Goal: Task Accomplishment & Management: Complete application form

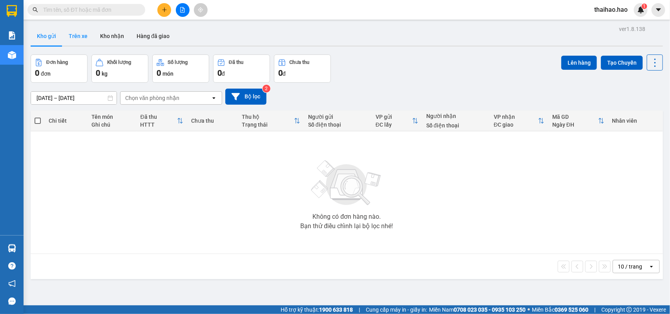
click at [73, 35] on button "Trên xe" at bounding box center [77, 36] width 31 height 19
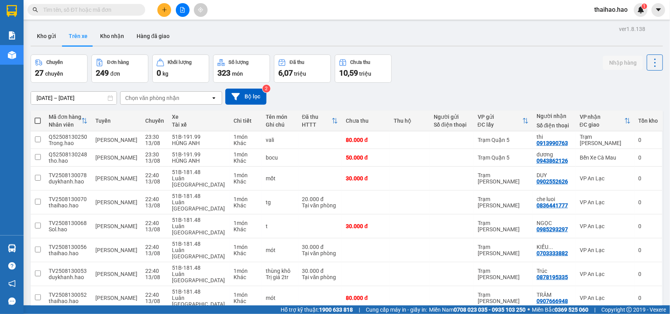
click at [146, 99] on div "Chọn văn phòng nhận" at bounding box center [152, 98] width 54 height 8
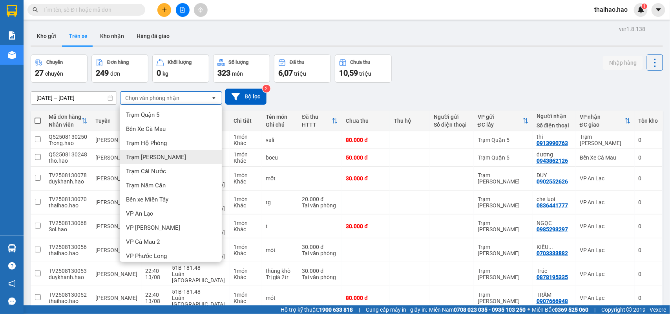
click at [165, 158] on div "Trạm [PERSON_NAME]" at bounding box center [171, 157] width 102 height 14
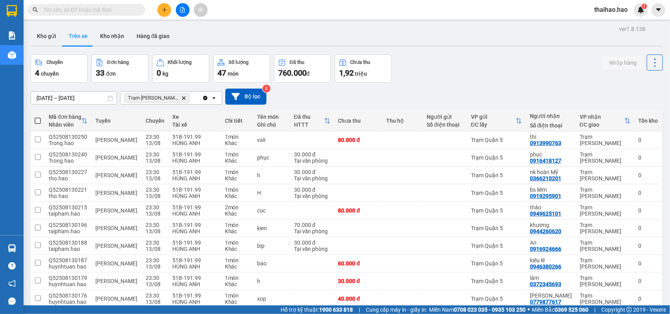
scroll to position [36, 0]
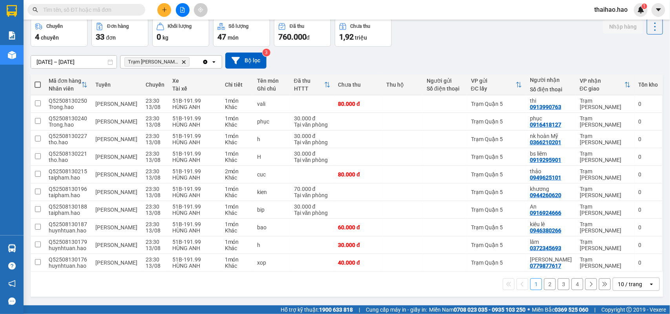
click at [617, 288] on div "10 / trang" at bounding box center [629, 285] width 24 height 8
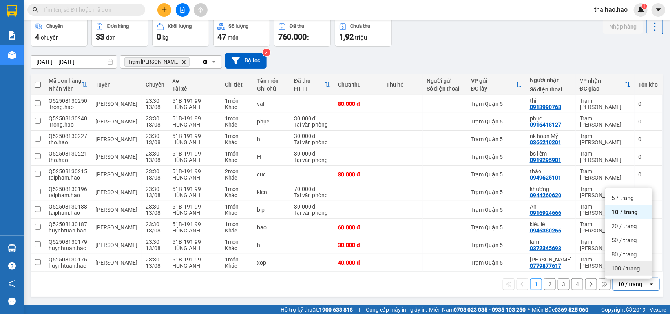
click at [613, 270] on span "100 / trang" at bounding box center [625, 269] width 28 height 8
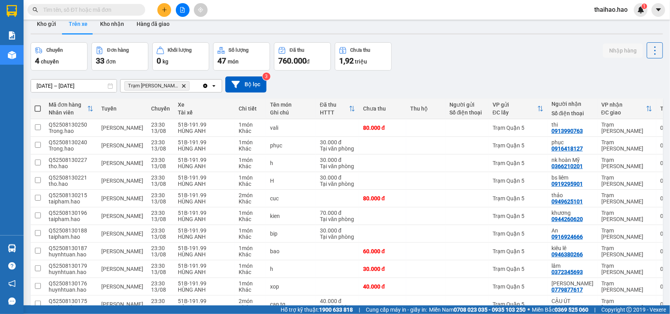
scroll to position [0, 0]
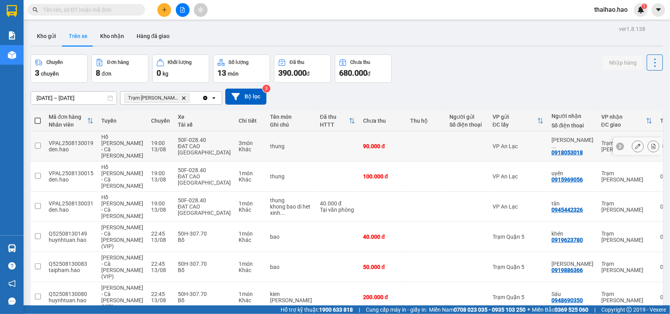
drag, startPoint x: 409, startPoint y: 135, endPoint x: 415, endPoint y: 144, distance: 9.9
click at [413, 137] on td at bounding box center [425, 146] width 39 height 30
checkbox input "true"
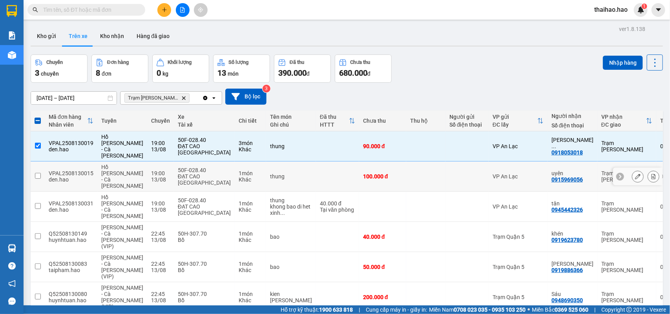
click at [445, 162] on td at bounding box center [466, 177] width 43 height 30
checkbox input "true"
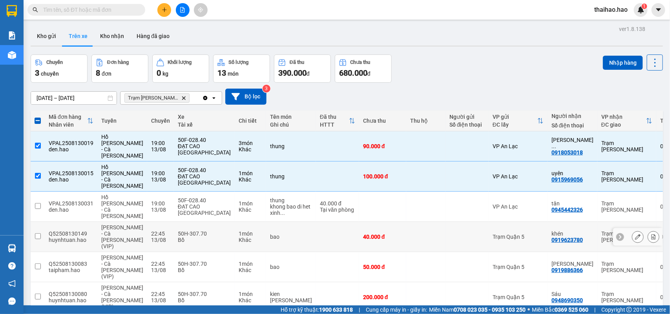
click at [412, 222] on td at bounding box center [425, 237] width 39 height 30
checkbox input "true"
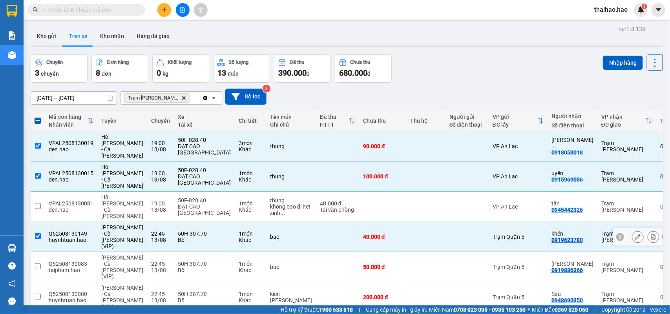
scroll to position [44, 0]
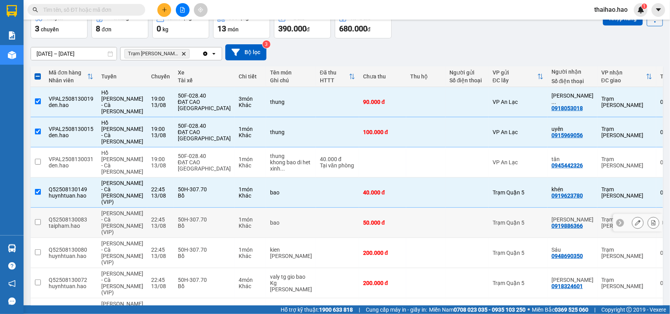
click at [419, 208] on td at bounding box center [425, 223] width 39 height 30
checkbox input "true"
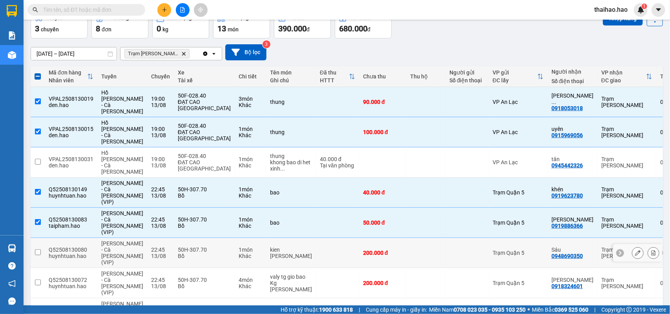
click at [445, 238] on td at bounding box center [466, 253] width 43 height 30
checkbox input "true"
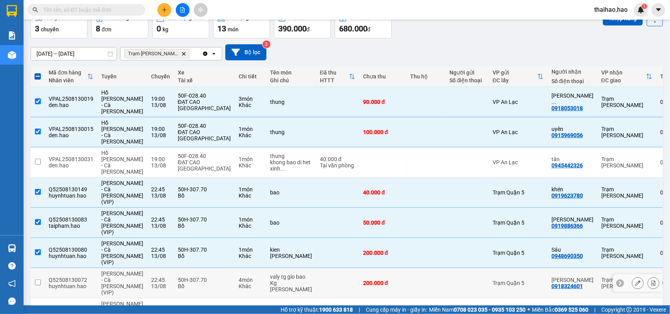
click at [411, 268] on td at bounding box center [425, 283] width 39 height 30
checkbox input "true"
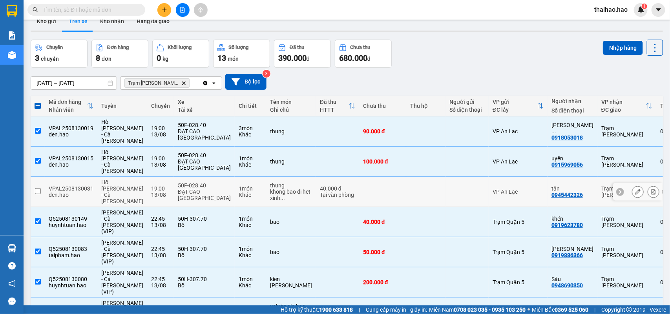
scroll to position [0, 0]
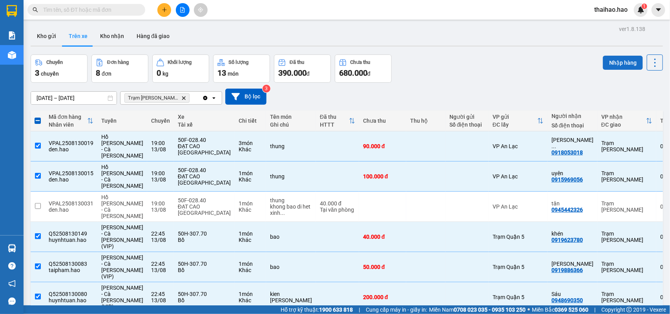
click at [615, 65] on button "Nhập hàng" at bounding box center [623, 63] width 40 height 14
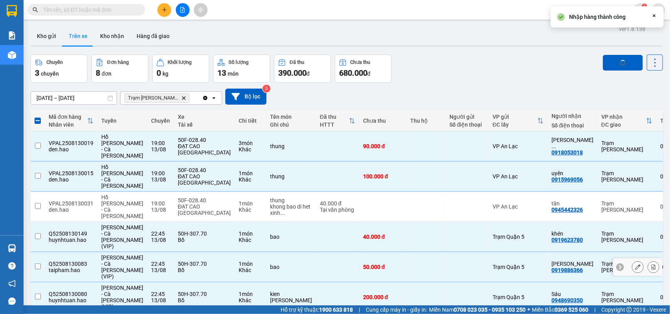
checkbox input "false"
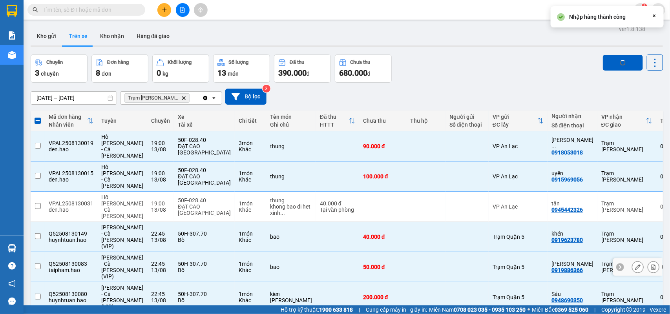
checkbox input "false"
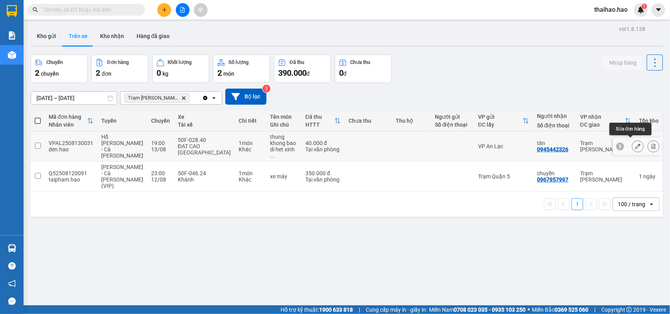
click at [635, 144] on icon at bounding box center [637, 146] width 5 height 5
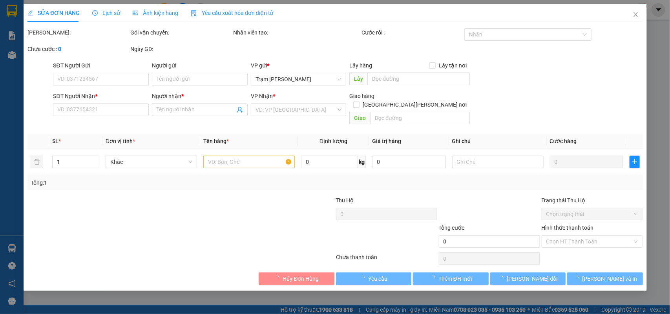
type input "0945442326"
type input "tân"
type input "40.000"
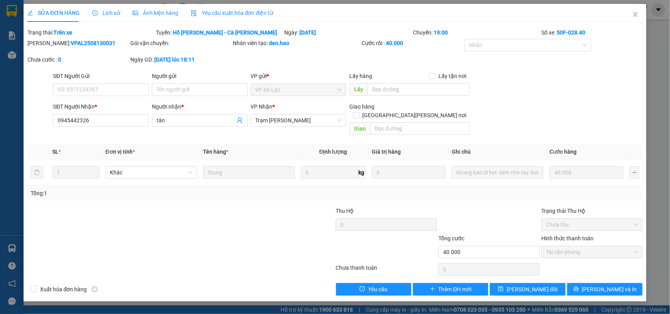
click at [164, 14] on span "Ảnh kiện hàng" at bounding box center [156, 13] width 46 height 6
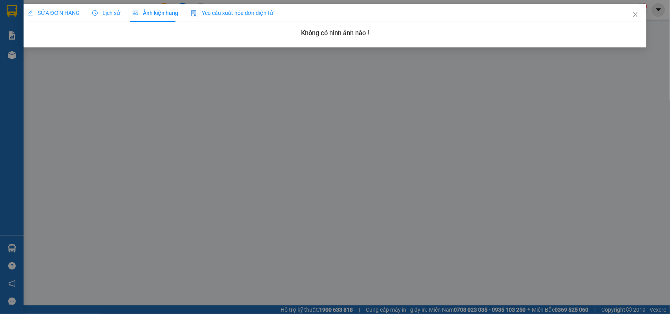
click at [61, 20] on div "SỬA ĐƠN HÀNG" at bounding box center [53, 13] width 52 height 18
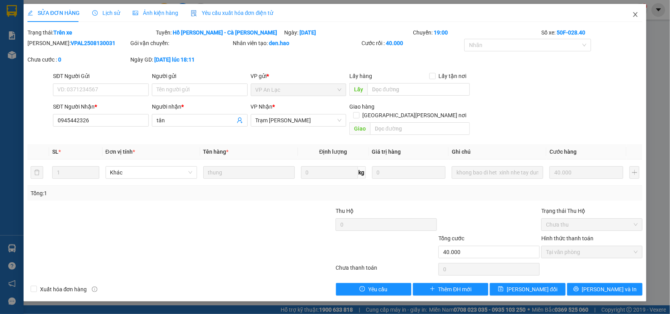
click at [636, 14] on icon "close" at bounding box center [635, 14] width 4 height 5
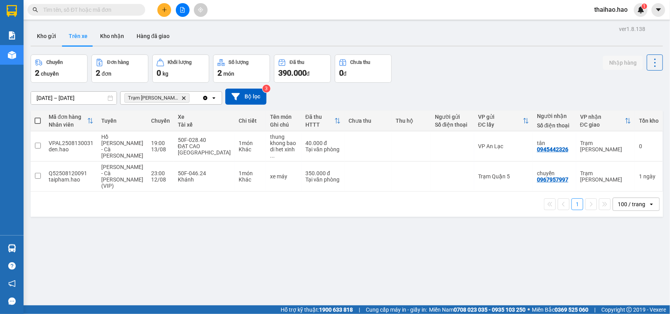
click at [76, 10] on input "text" at bounding box center [89, 9] width 93 height 9
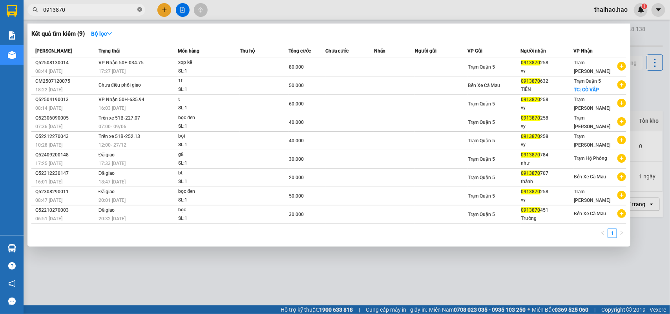
type input "0913870"
click at [138, 11] on span "0913870" at bounding box center [86, 10] width 118 height 12
click at [140, 10] on icon "close-circle" at bounding box center [139, 9] width 5 height 5
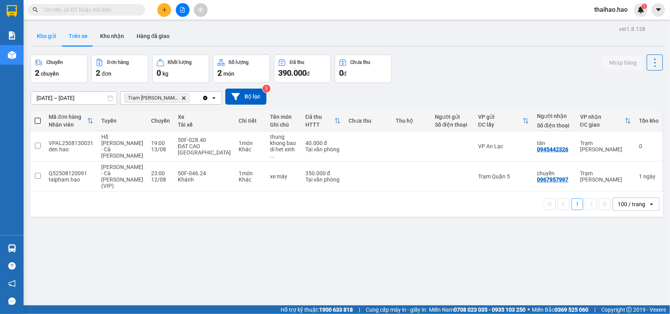
click at [40, 40] on button "Kho gửi" at bounding box center [47, 36] width 32 height 19
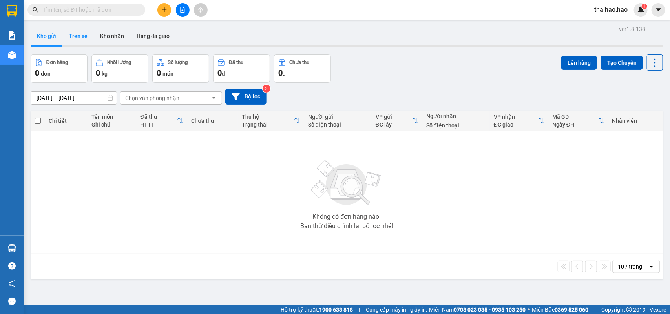
click at [82, 35] on button "Trên xe" at bounding box center [77, 36] width 31 height 19
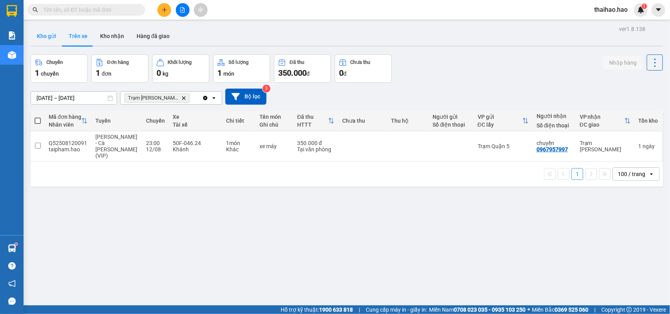
click at [54, 38] on button "Kho gửi" at bounding box center [47, 36] width 32 height 19
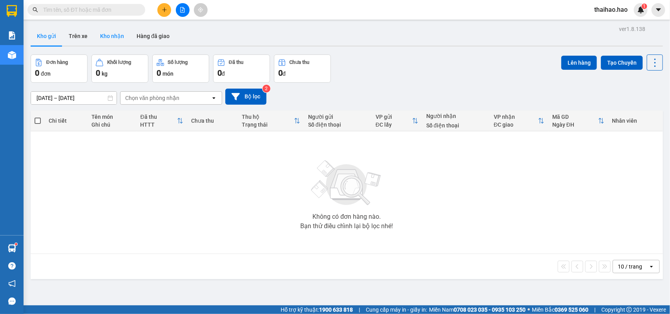
click at [118, 36] on button "Kho nhận" at bounding box center [112, 36] width 36 height 19
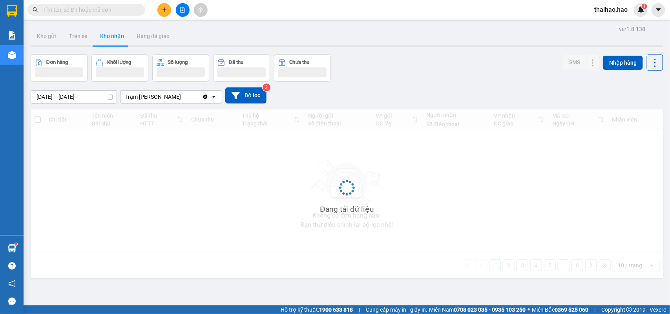
click at [118, 36] on button "Kho nhận" at bounding box center [112, 36] width 36 height 19
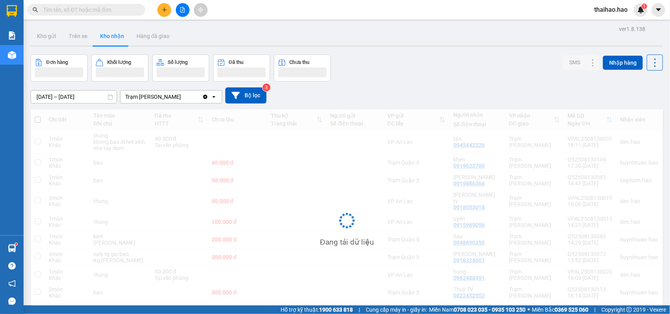
click at [116, 36] on button "Kho nhận" at bounding box center [112, 36] width 36 height 19
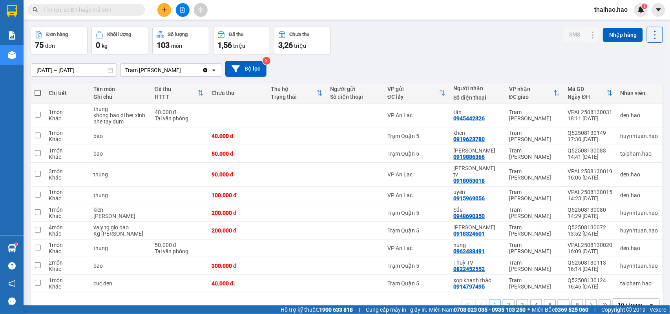
scroll to position [42, 0]
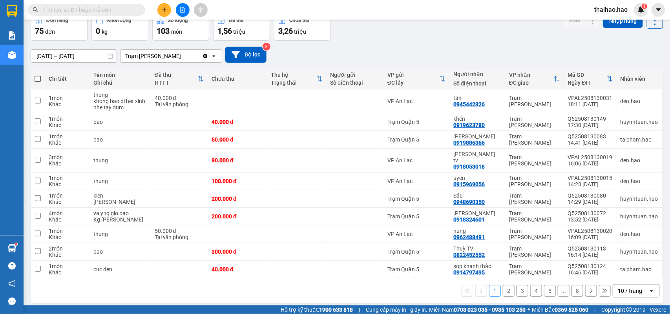
click at [619, 287] on div "10 / trang" at bounding box center [629, 291] width 24 height 8
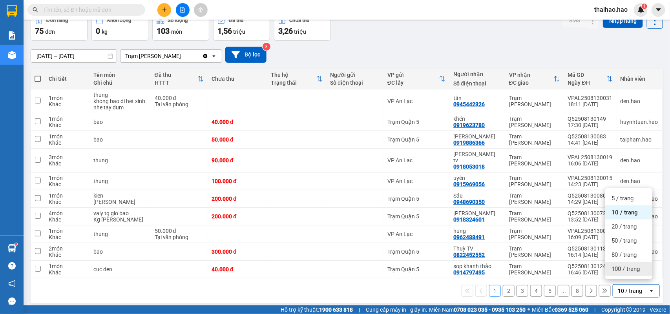
click at [613, 269] on span "100 / trang" at bounding box center [625, 269] width 28 height 8
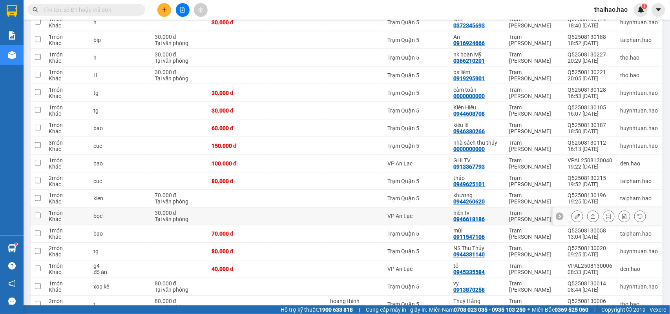
scroll to position [532, 0]
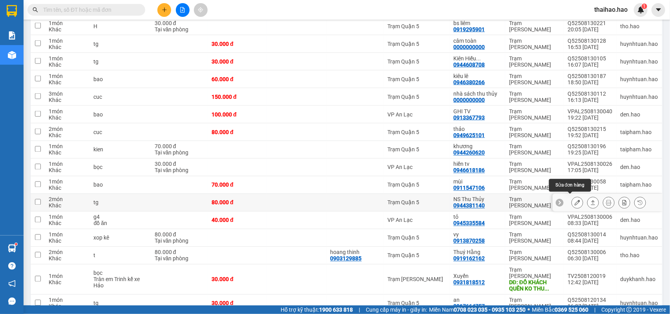
click at [574, 200] on icon at bounding box center [576, 202] width 5 height 5
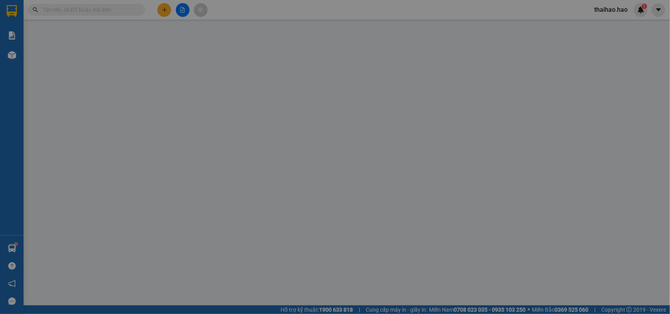
type input "0944381140"
type input "NS Thu Thủy"
type input "80.000"
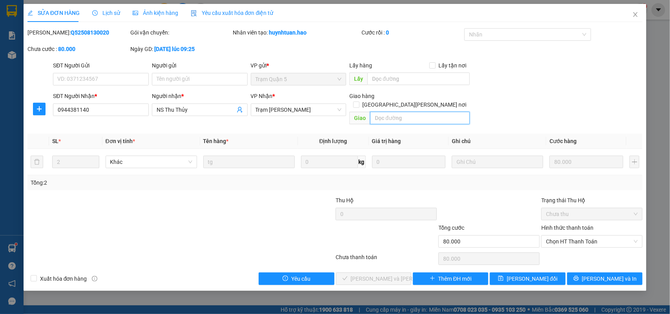
click at [418, 113] on input "text" at bounding box center [420, 118] width 100 height 13
click at [552, 236] on span "Chọn HT Thanh Toán" at bounding box center [592, 242] width 92 height 12
type input "BỚT 20K"
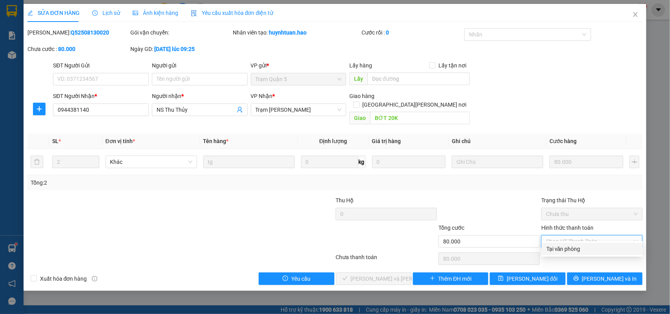
drag, startPoint x: 565, startPoint y: 248, endPoint x: 519, endPoint y: 240, distance: 47.0
click at [564, 248] on div "Tại văn phòng" at bounding box center [592, 249] width 92 height 9
type input "0"
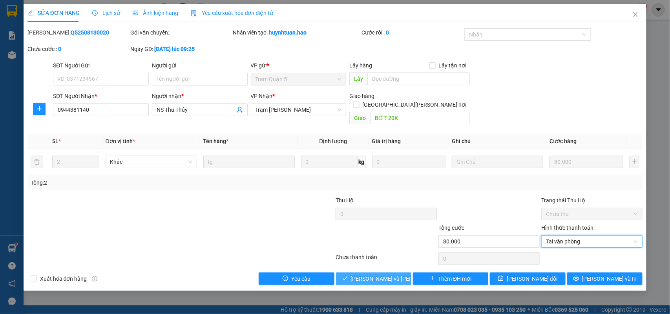
click at [387, 275] on span "[PERSON_NAME] và [PERSON_NAME] hàng" at bounding box center [404, 279] width 106 height 9
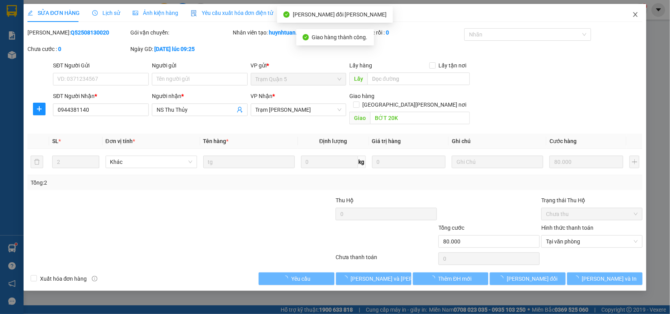
click at [636, 13] on icon "close" at bounding box center [635, 14] width 6 height 6
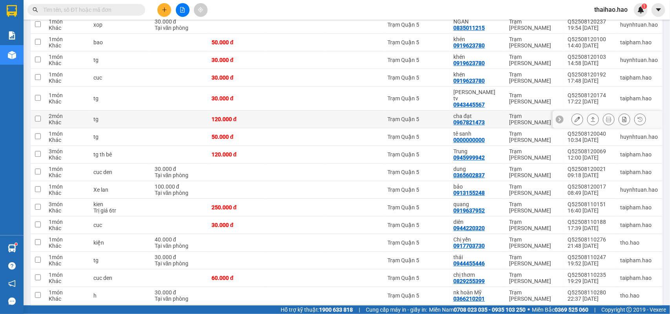
scroll to position [890, 0]
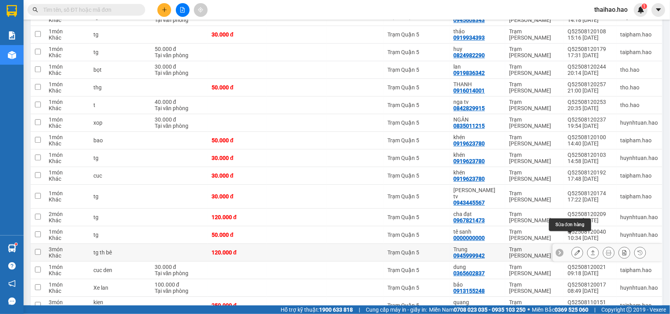
click at [574, 250] on icon at bounding box center [576, 252] width 5 height 5
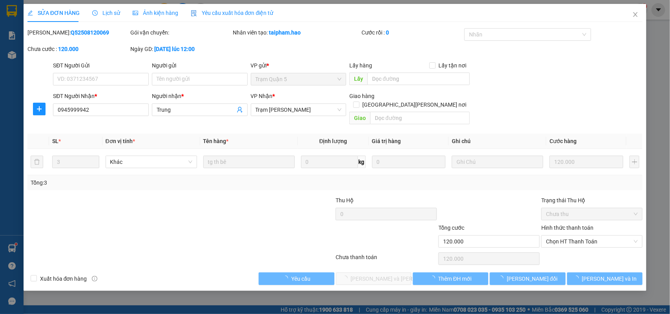
type input "0945999942"
type input "Trung"
type input "120.000"
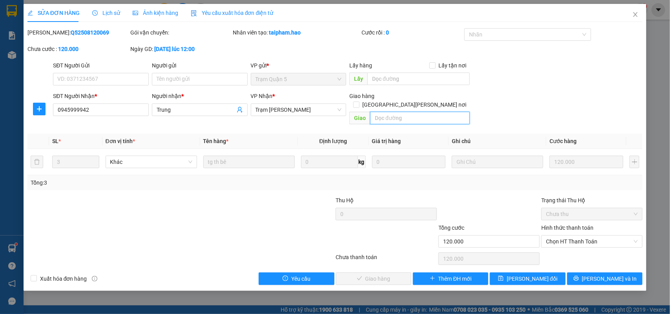
click at [385, 114] on input "text" at bounding box center [420, 118] width 100 height 13
type input "BỚT 30K"
click at [535, 86] on div "SĐT Người Gửi VD: 0371234567 Người gửi Tên người gửi VP gửi * Trạm Quận 5 Lấy h…" at bounding box center [347, 74] width 592 height 27
click at [587, 239] on input "Hình thức thanh toán" at bounding box center [589, 242] width 86 height 12
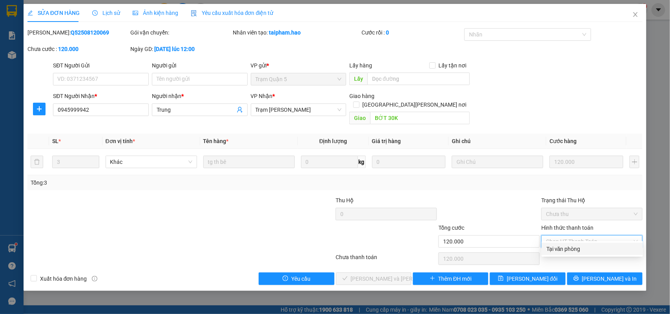
drag, startPoint x: 576, startPoint y: 252, endPoint x: 477, endPoint y: 252, distance: 98.5
click at [575, 252] on div "Tại văn phòng" at bounding box center [592, 249] width 92 height 9
type input "0"
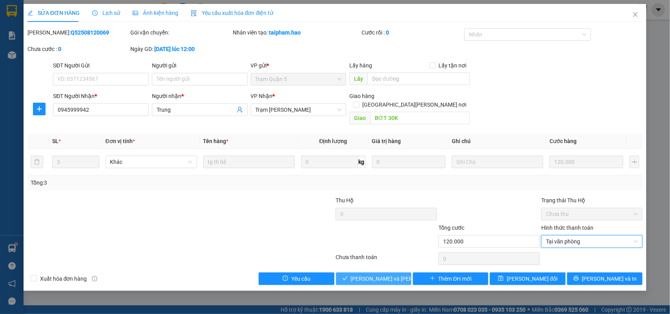
click at [397, 275] on span "[PERSON_NAME] và [PERSON_NAME] hàng" at bounding box center [404, 279] width 106 height 9
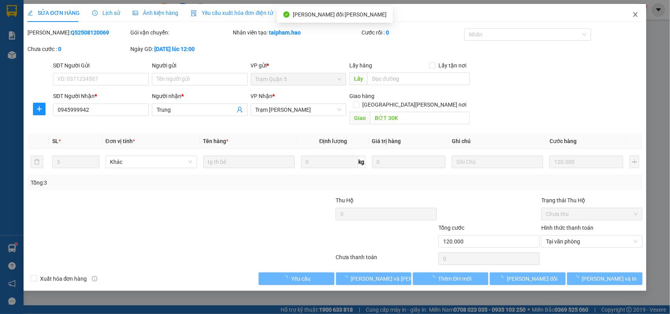
click at [634, 14] on icon "close" at bounding box center [635, 14] width 6 height 6
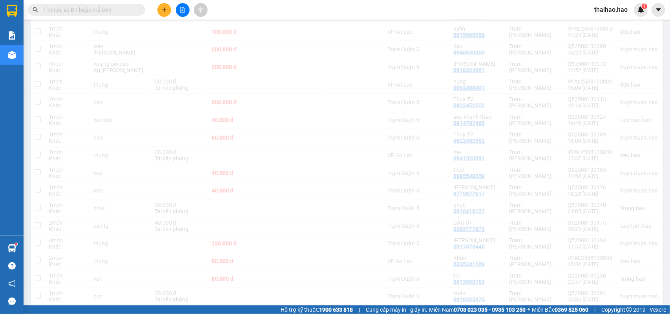
scroll to position [443, 0]
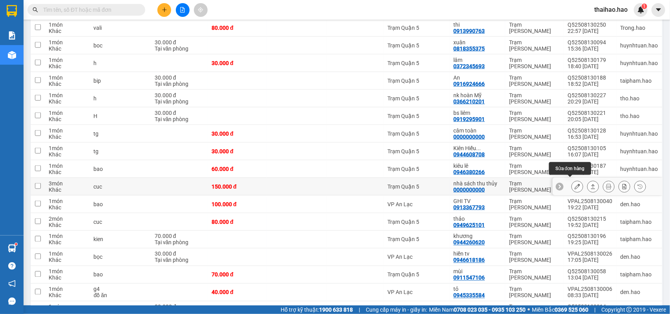
click at [574, 184] on icon at bounding box center [576, 186] width 5 height 5
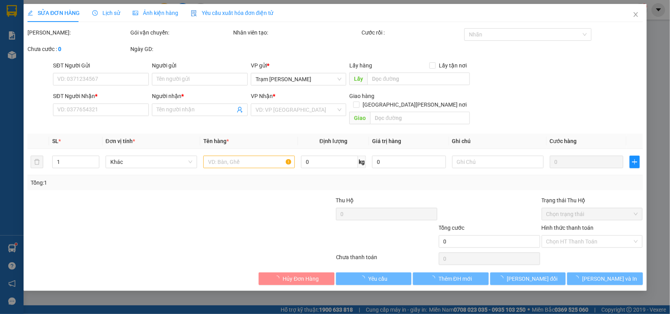
type input "0000000000"
type input "nhà sách thu thủy"
type input "150.000"
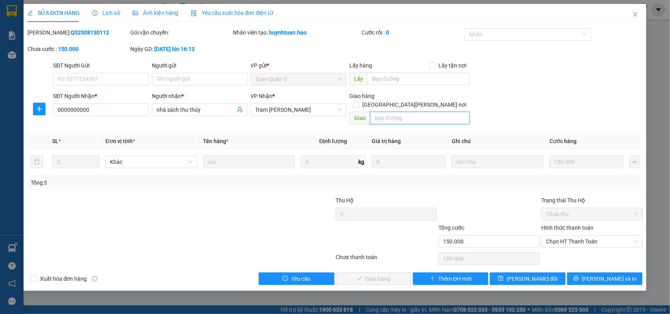
click at [387, 113] on input "text" at bounding box center [420, 118] width 100 height 13
type input "BỚT 30K"
click at [553, 78] on div "SĐT Người Gửi VD: 0371234567 Người gửi Tên người gửi VP gửi * Trạm Quận 5 Lấy h…" at bounding box center [347, 74] width 592 height 27
click at [567, 236] on span "Chọn HT Thanh Toán" at bounding box center [592, 242] width 92 height 12
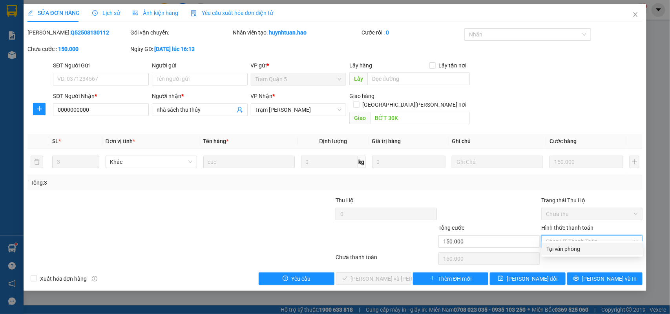
click at [568, 250] on div "Tại văn phòng" at bounding box center [592, 249] width 92 height 9
type input "0"
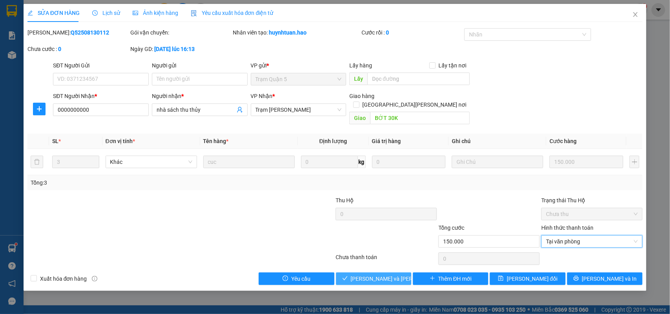
click at [390, 273] on button "[PERSON_NAME] và [PERSON_NAME] hàng" at bounding box center [373, 279] width 75 height 13
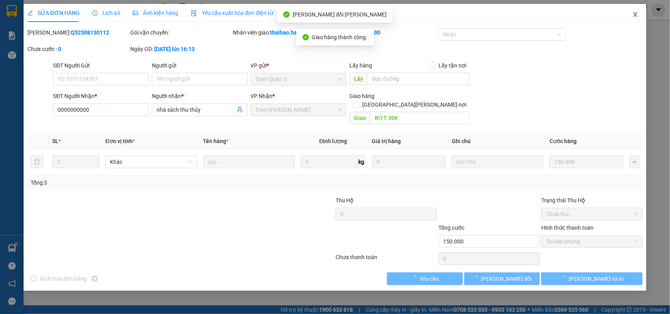
click at [636, 12] on icon "close" at bounding box center [635, 14] width 6 height 6
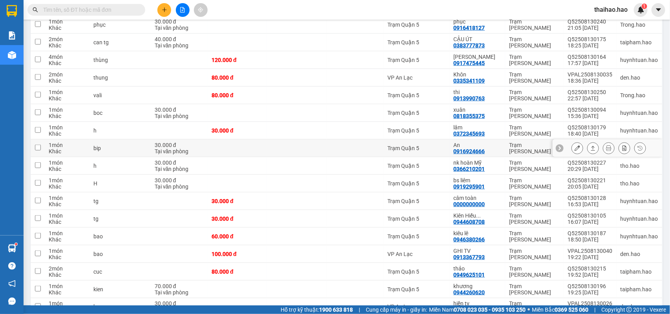
scroll to position [392, 0]
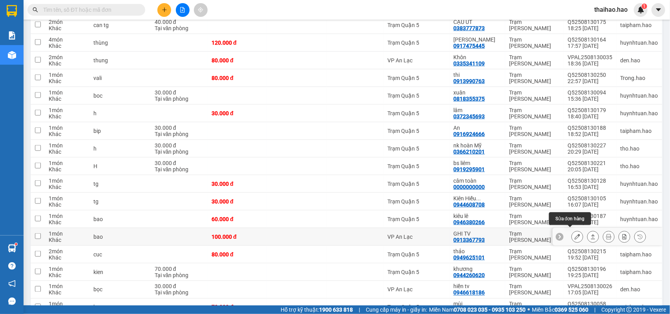
click at [574, 234] on icon at bounding box center [576, 236] width 5 height 5
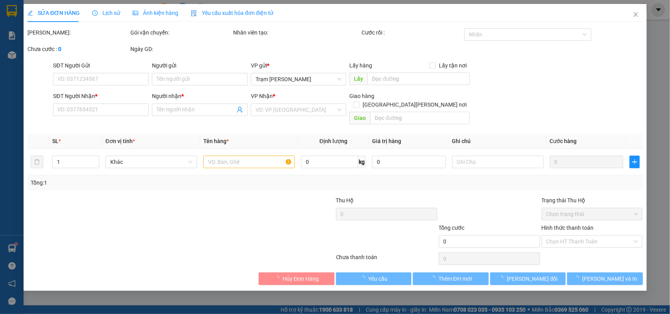
type input "0913367793"
type input "GHI TV"
type input "100.000"
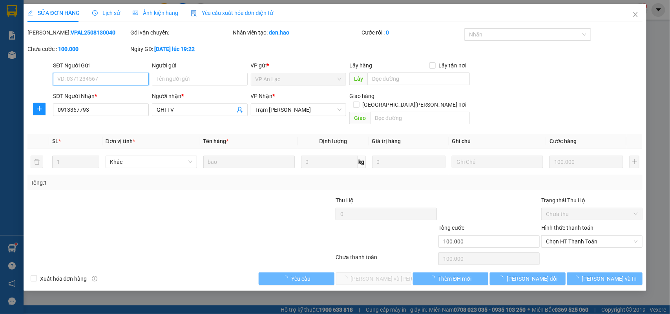
click at [556, 237] on span "Chọn HT Thanh Toán" at bounding box center [592, 242] width 92 height 12
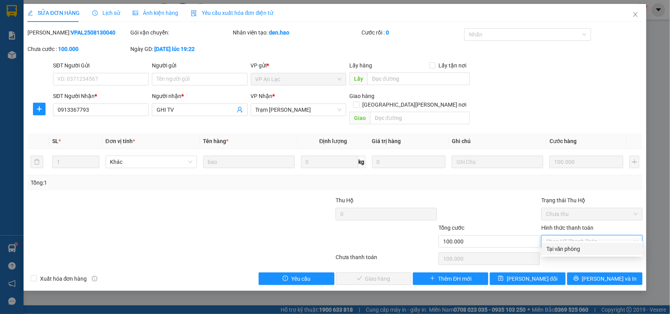
click at [556, 246] on div "Tại văn phòng" at bounding box center [592, 249] width 92 height 9
type input "0"
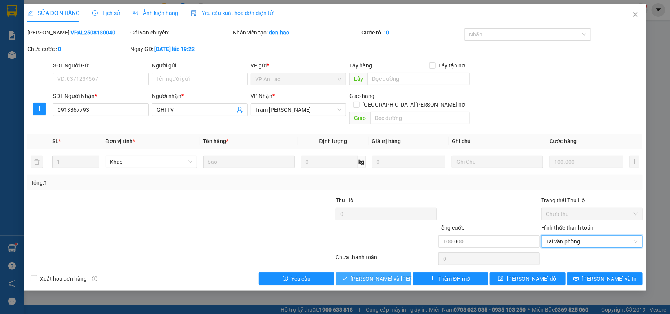
click at [381, 275] on span "[PERSON_NAME] và [PERSON_NAME] hàng" at bounding box center [404, 279] width 106 height 9
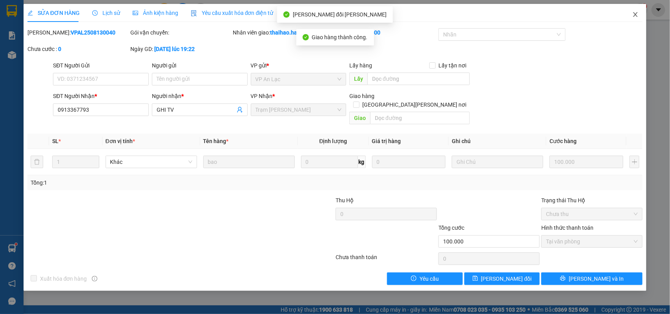
click at [635, 14] on icon "close" at bounding box center [635, 14] width 6 height 6
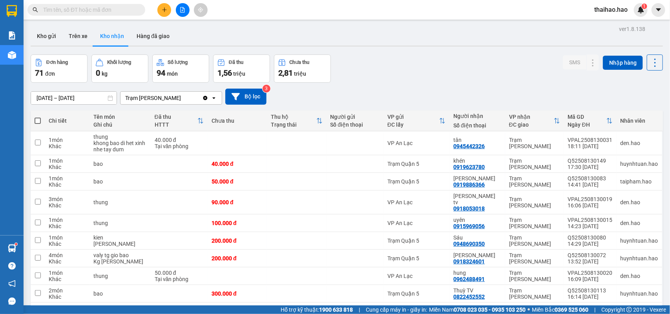
click at [119, 11] on input "text" at bounding box center [89, 9] width 93 height 9
click at [114, 10] on input "text" at bounding box center [89, 9] width 93 height 9
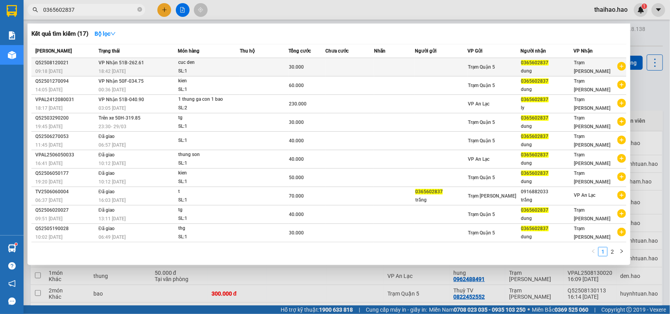
type input "0365602837"
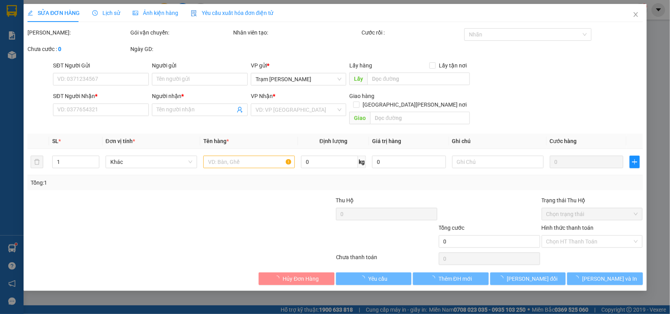
click at [146, 20] on div "Ảnh kiện hàng" at bounding box center [156, 13] width 46 height 18
type input "0365602837"
type input "dung"
type input "30.000"
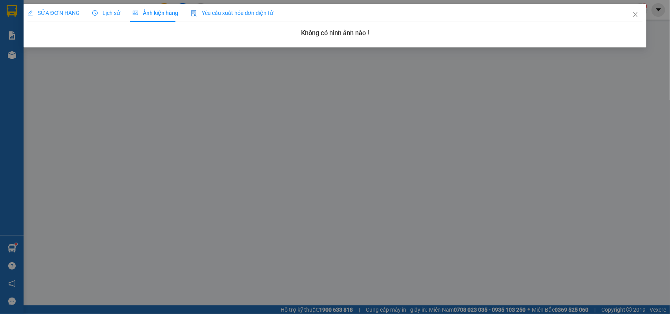
click at [64, 13] on span "SỬA ĐƠN HÀNG" at bounding box center [53, 13] width 52 height 6
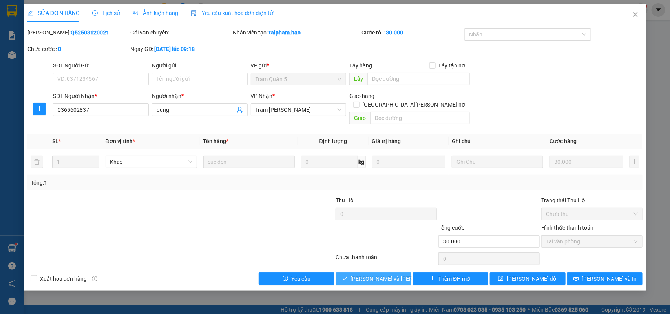
drag, startPoint x: 385, startPoint y: 267, endPoint x: 368, endPoint y: 250, distance: 24.1
click at [383, 275] on span "[PERSON_NAME] và [PERSON_NAME] hàng" at bounding box center [404, 279] width 106 height 9
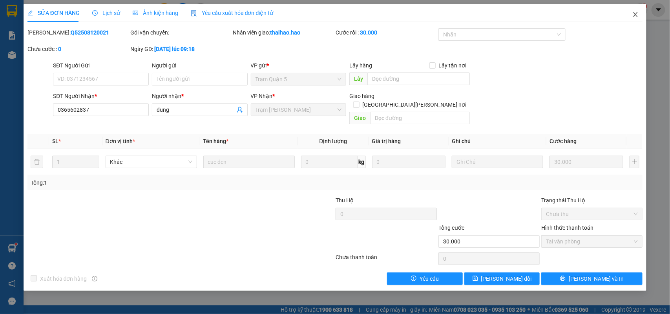
click at [632, 13] on span "Close" at bounding box center [635, 15] width 22 height 22
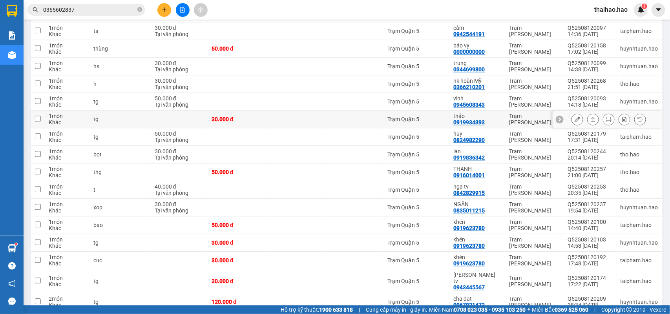
scroll to position [785, 0]
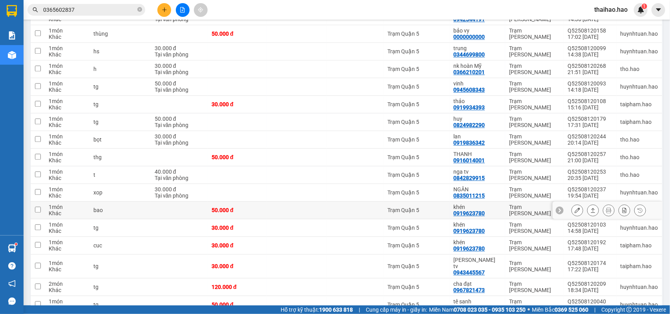
click at [472, 210] on div "0919623780" at bounding box center [468, 213] width 31 height 6
copy div "0919623780"
click at [139, 11] on icon "close-circle" at bounding box center [139, 9] width 5 height 5
click at [69, 7] on input "text" at bounding box center [89, 9] width 93 height 9
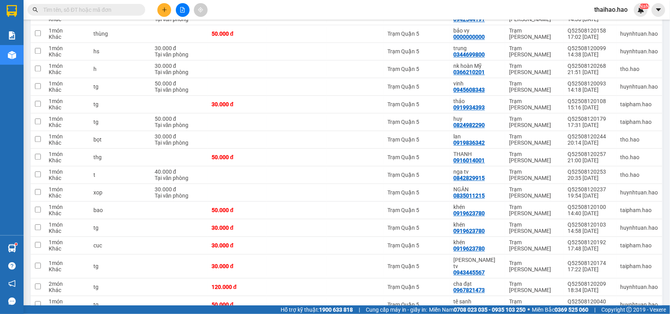
paste input "0919623780"
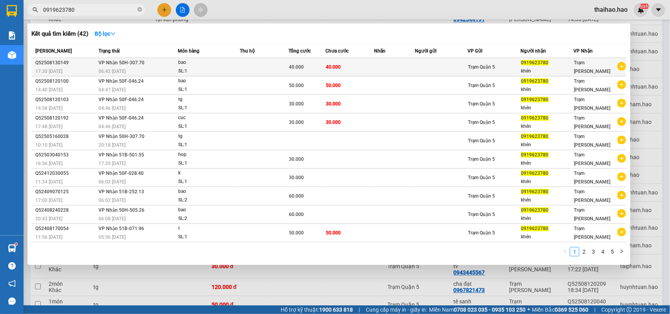
type input "0919623780"
click at [323, 64] on div "40.000" at bounding box center [307, 67] width 36 height 9
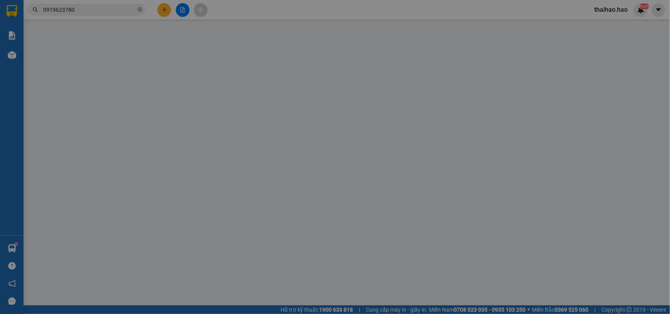
type input "0919623780"
type input "khén"
type input "40.000"
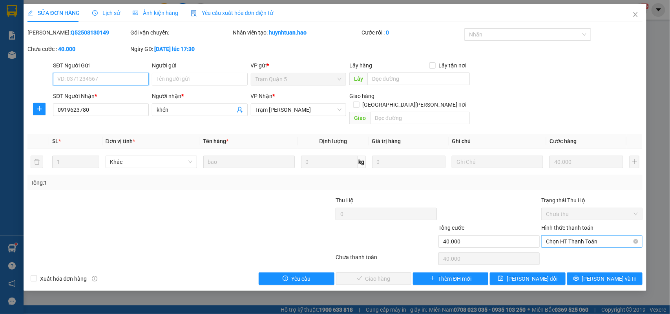
click at [579, 238] on span "Chọn HT Thanh Toán" at bounding box center [592, 242] width 92 height 12
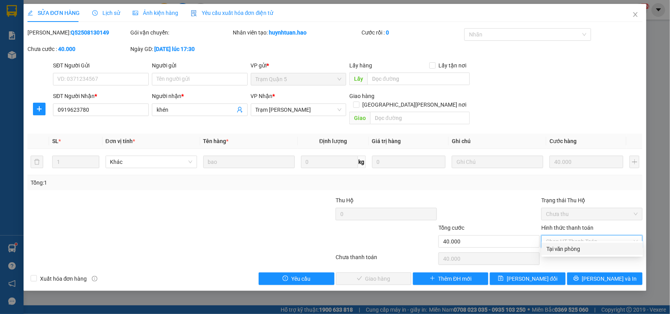
drag, startPoint x: 573, startPoint y: 248, endPoint x: 564, endPoint y: 247, distance: 9.0
click at [573, 248] on div "Tại văn phòng" at bounding box center [592, 249] width 92 height 9
type input "0"
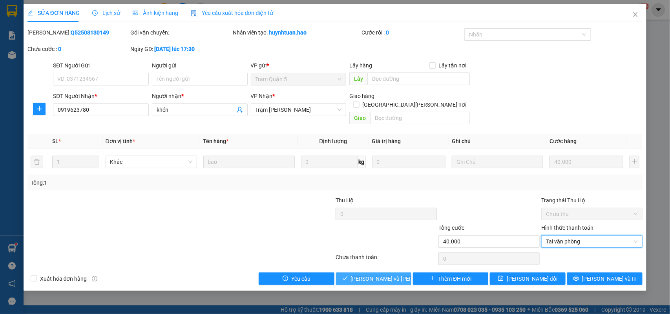
click at [372, 275] on span "[PERSON_NAME] và [PERSON_NAME] hàng" at bounding box center [404, 279] width 106 height 9
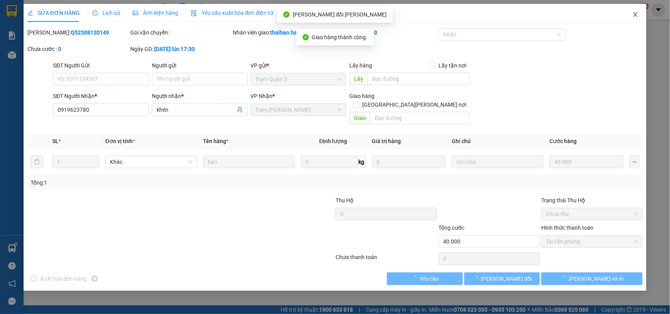
click at [633, 14] on icon "close" at bounding box center [635, 14] width 6 height 6
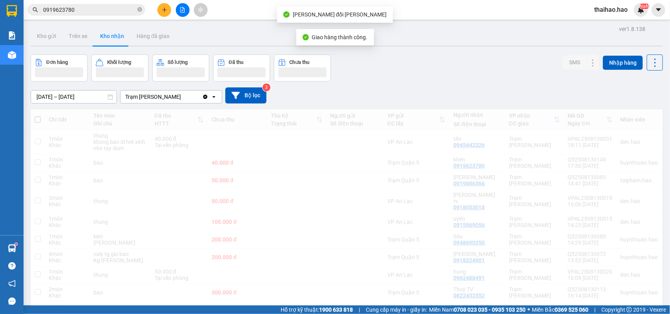
click at [110, 12] on input "0919623780" at bounding box center [89, 9] width 93 height 9
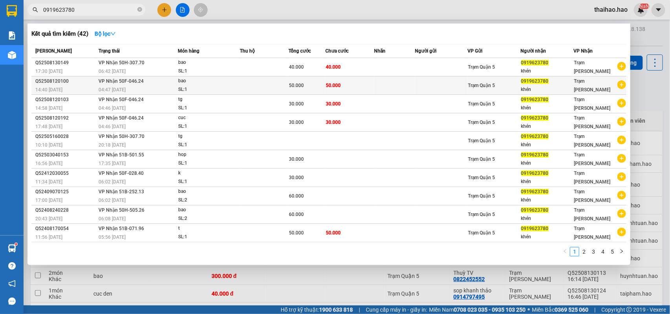
click at [285, 81] on td at bounding box center [264, 86] width 49 height 18
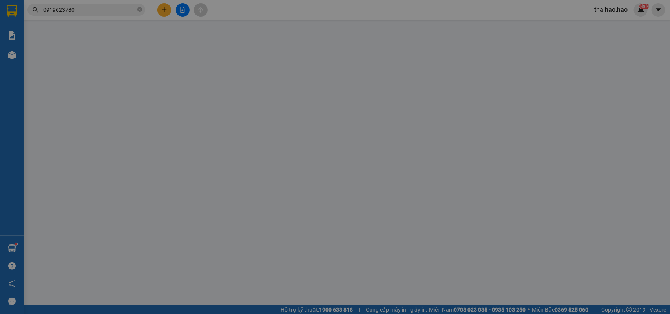
type input "0919623780"
type input "khén"
type input "50.000"
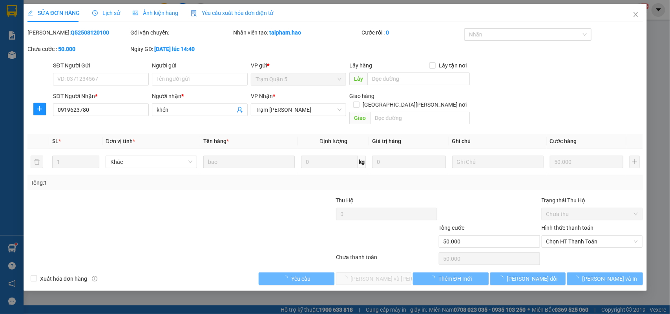
click at [145, 16] on span "Ảnh kiện hàng" at bounding box center [156, 13] width 46 height 6
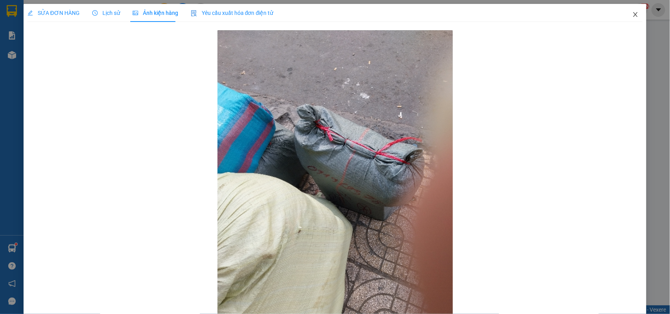
click at [632, 12] on icon "close" at bounding box center [635, 14] width 6 height 6
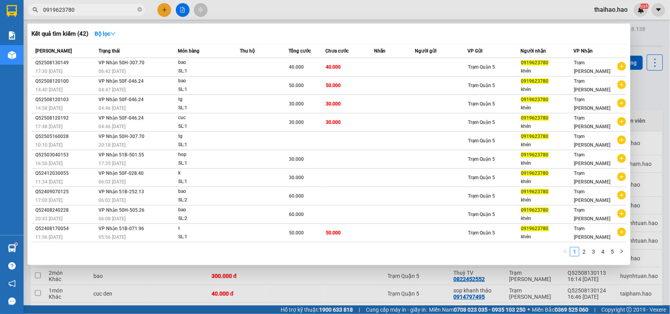
click at [103, 7] on input "0919623780" at bounding box center [89, 9] width 93 height 9
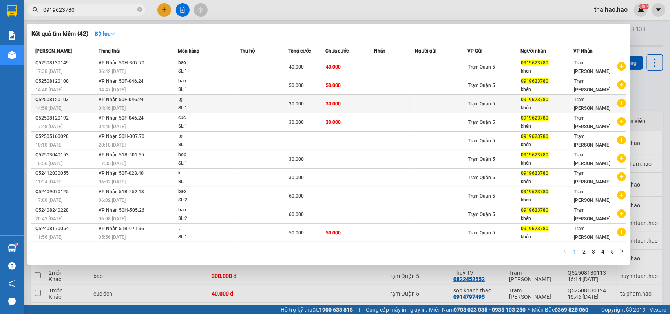
click at [292, 100] on div "30.000" at bounding box center [307, 104] width 36 height 9
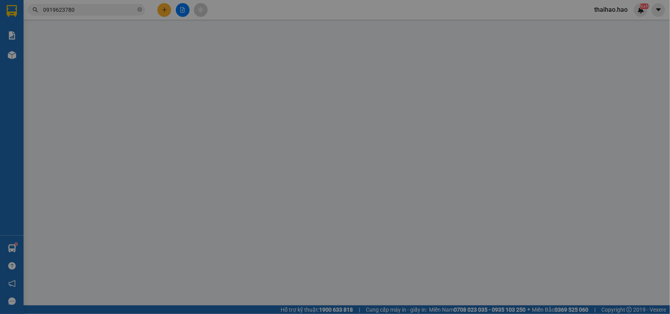
type input "0919623780"
type input "khén"
type input "30.000"
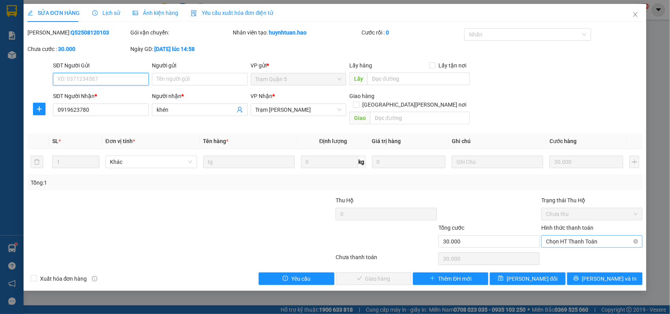
click at [552, 236] on span "Chọn HT Thanh Toán" at bounding box center [592, 242] width 92 height 12
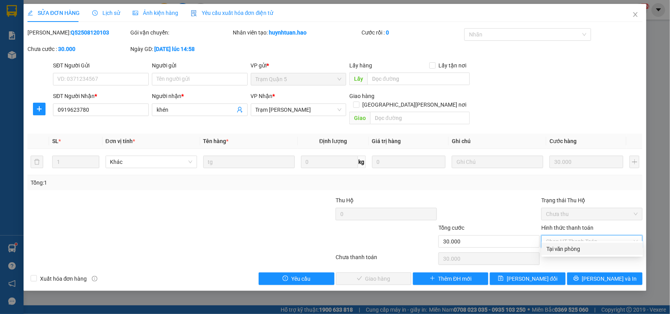
drag, startPoint x: 556, startPoint y: 248, endPoint x: 528, endPoint y: 250, distance: 27.9
click at [556, 248] on div "Tại văn phòng" at bounding box center [592, 249] width 92 height 9
type input "0"
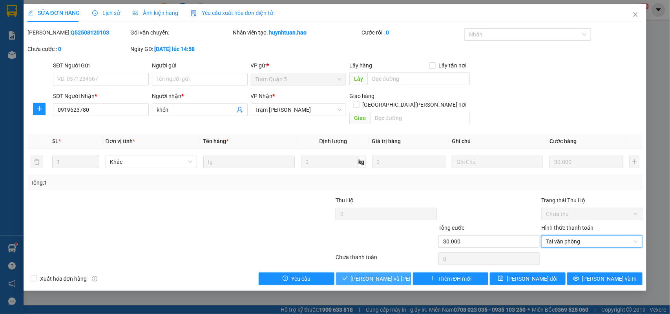
click at [383, 275] on span "[PERSON_NAME] và [PERSON_NAME] hàng" at bounding box center [404, 279] width 106 height 9
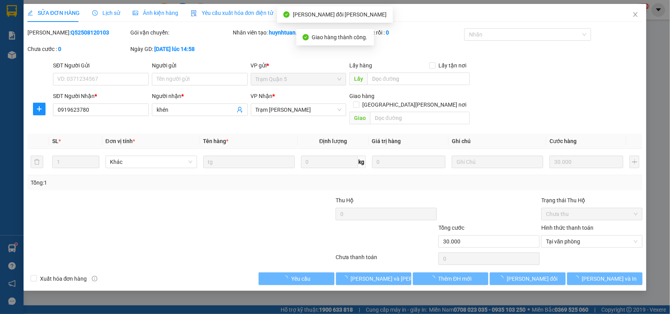
click at [633, 16] on icon "close" at bounding box center [635, 14] width 6 height 6
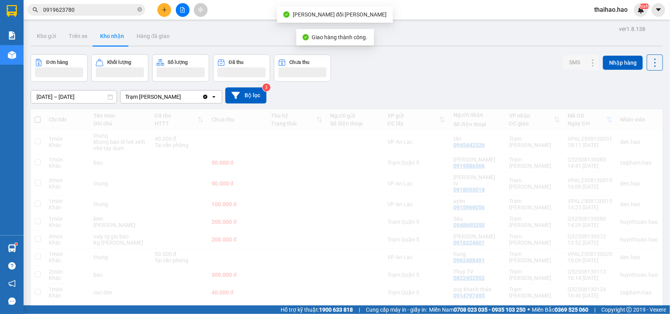
click at [93, 12] on input "0919623780" at bounding box center [89, 9] width 93 height 9
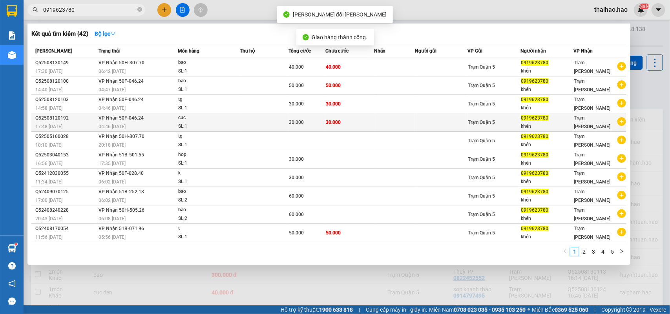
click at [272, 118] on td at bounding box center [264, 122] width 49 height 18
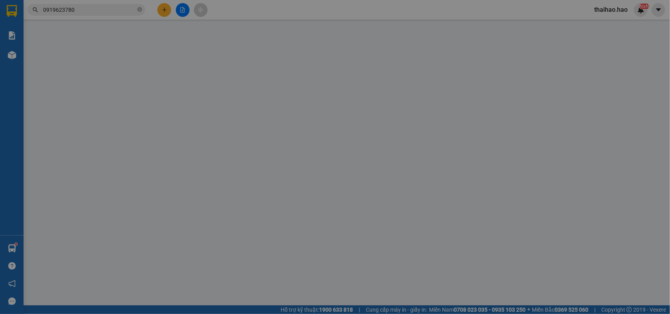
type input "0919623780"
type input "khén"
type input "30.000"
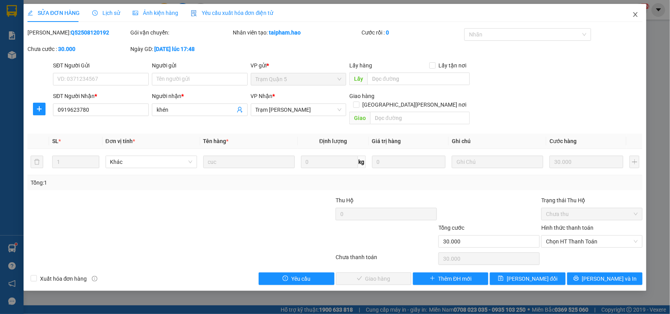
click at [630, 16] on span "Close" at bounding box center [635, 15] width 22 height 22
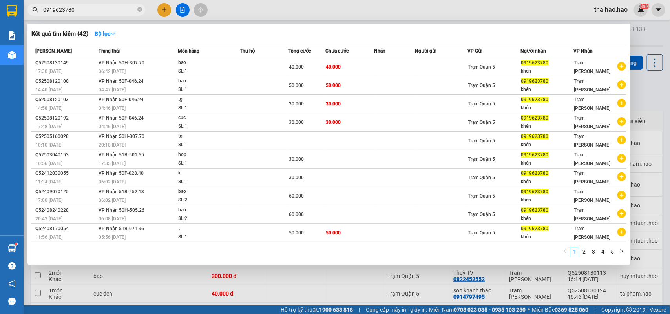
click at [97, 12] on input "0919623780" at bounding box center [89, 9] width 93 height 9
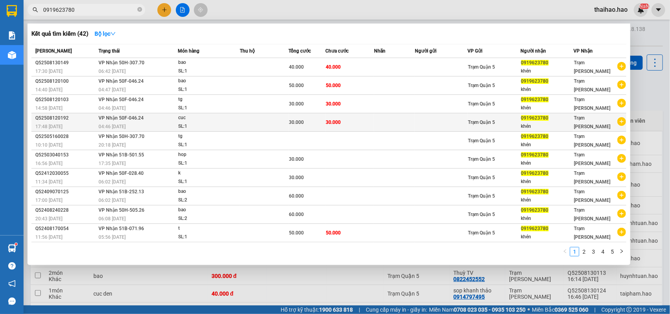
click at [328, 120] on span "30.000" at bounding box center [333, 122] width 15 height 5
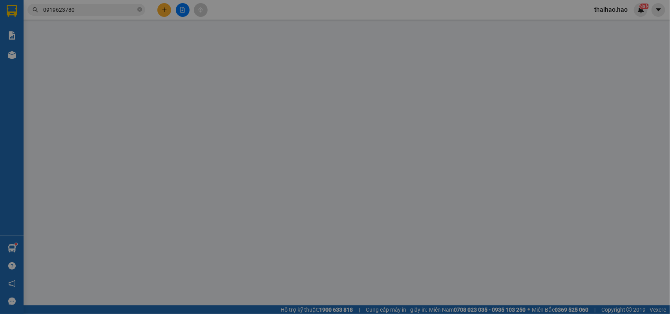
type input "0919623780"
type input "khén"
type input "30.000"
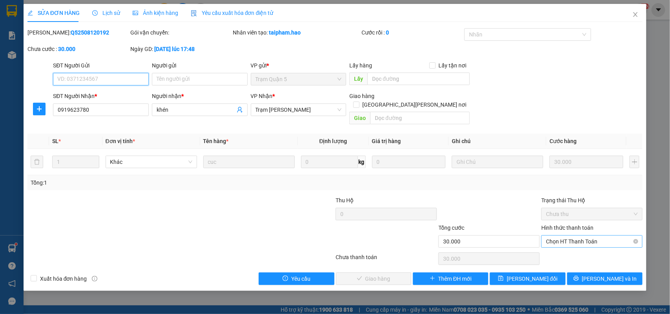
click at [562, 237] on span "Chọn HT Thanh Toán" at bounding box center [592, 242] width 92 height 12
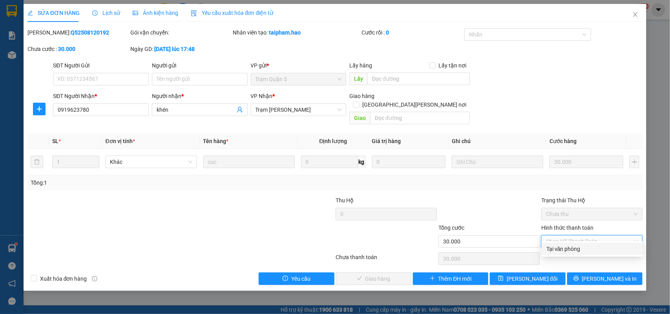
drag, startPoint x: 558, startPoint y: 244, endPoint x: 426, endPoint y: 244, distance: 131.8
click at [556, 244] on div "Tại văn phòng" at bounding box center [591, 249] width 101 height 13
type input "0"
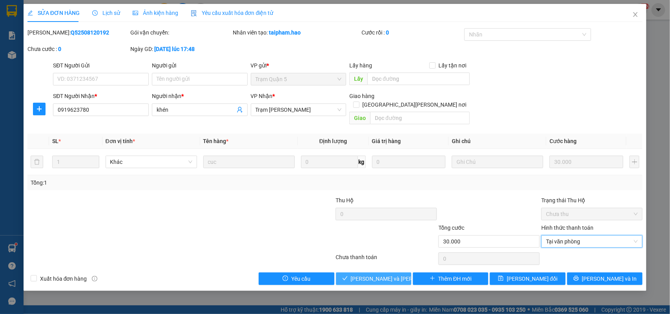
click at [363, 275] on span "[PERSON_NAME] và [PERSON_NAME] hàng" at bounding box center [404, 279] width 106 height 9
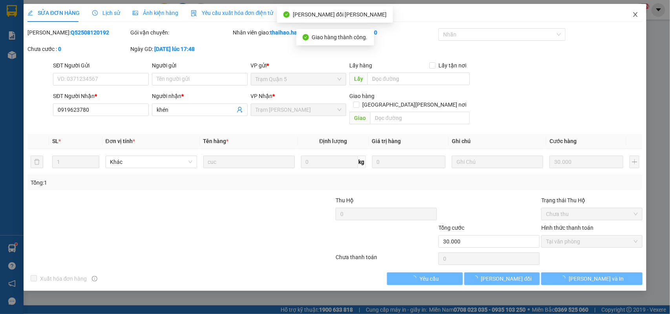
click at [640, 11] on span "Close" at bounding box center [635, 15] width 22 height 22
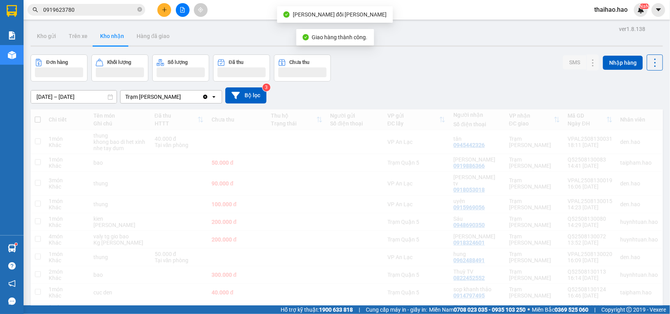
click at [126, 5] on input "0919623780" at bounding box center [89, 9] width 93 height 9
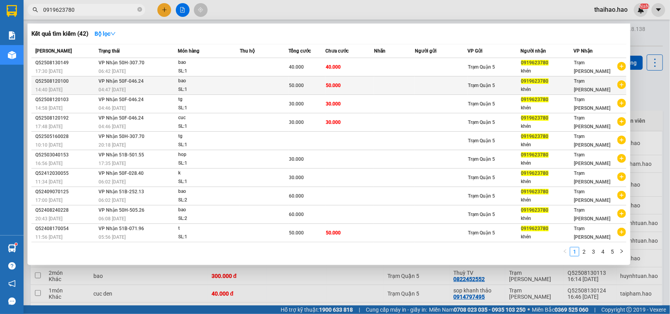
click at [284, 89] on td at bounding box center [264, 86] width 49 height 18
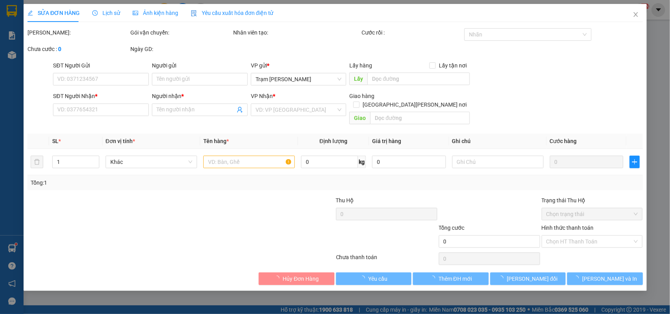
type input "0919623780"
type input "khén"
type input "50.000"
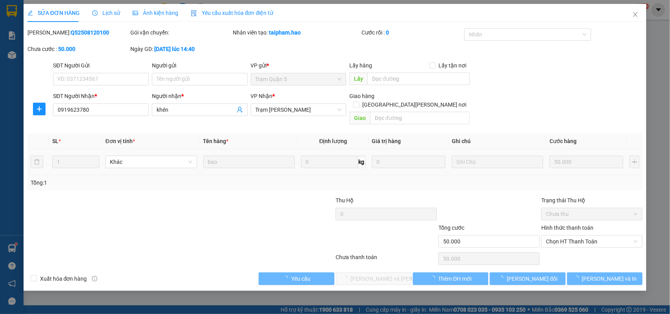
click at [98, 11] on span "Lịch sử" at bounding box center [106, 13] width 28 height 6
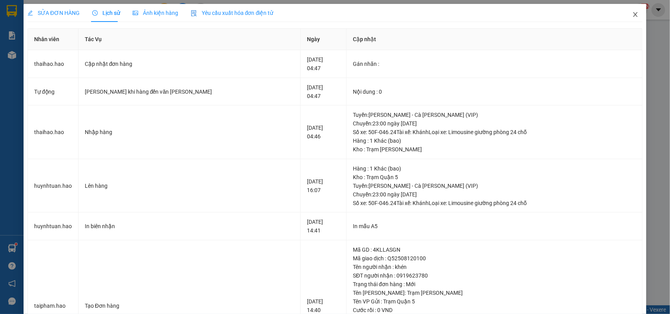
click at [632, 11] on span "Close" at bounding box center [635, 15] width 22 height 22
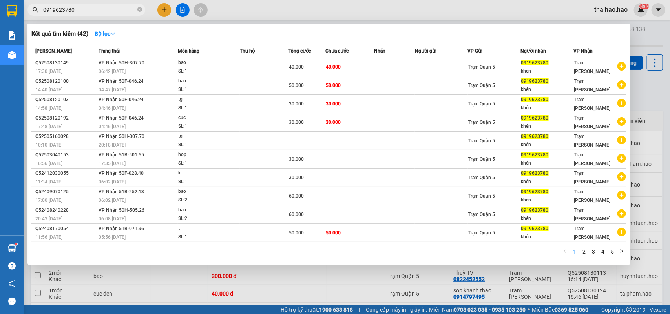
click at [86, 14] on span "0919623780" at bounding box center [86, 10] width 118 height 12
click at [138, 9] on icon "close-circle" at bounding box center [139, 9] width 5 height 5
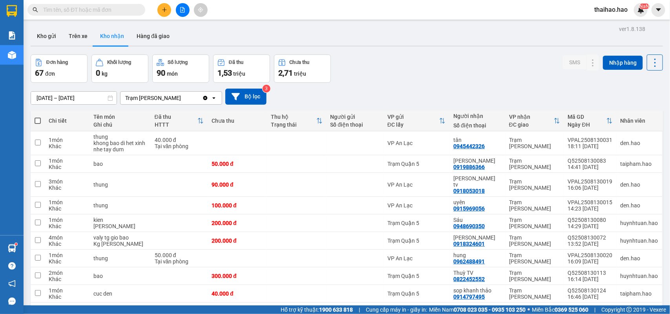
click at [130, 11] on input "text" at bounding box center [89, 9] width 93 height 9
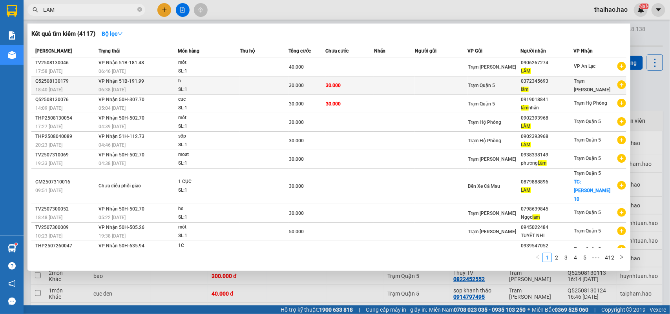
type input "LAM"
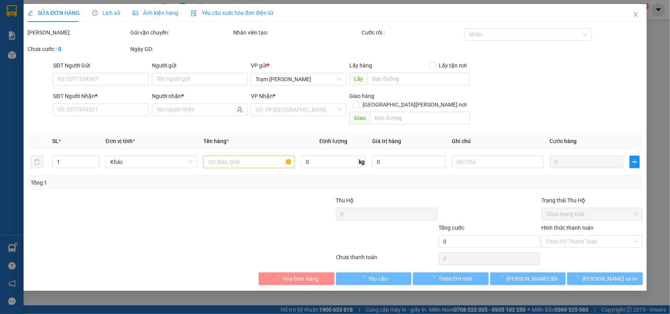
type input "0372345693"
type input "lâm"
type input "30.000"
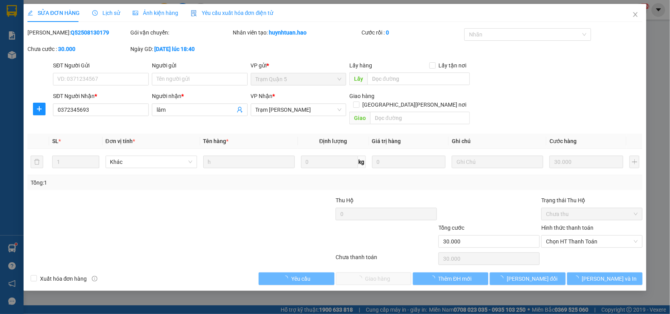
click at [100, 14] on span "Lịch sử" at bounding box center [106, 13] width 28 height 6
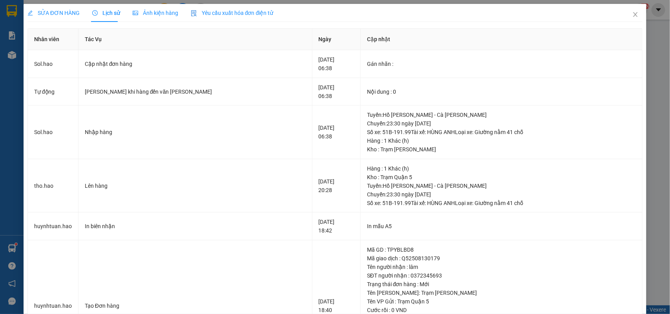
click at [158, 10] on span "Ảnh kiện hàng" at bounding box center [156, 13] width 46 height 6
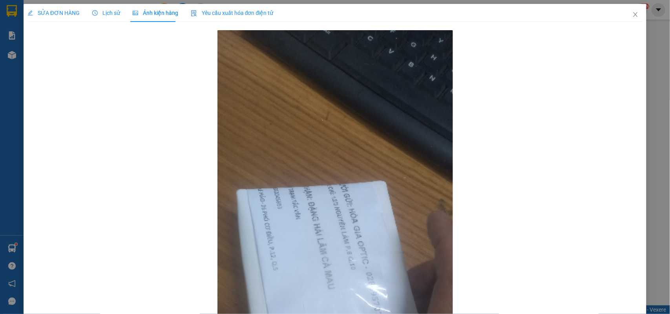
drag, startPoint x: 44, startPoint y: 11, endPoint x: 489, endPoint y: 209, distance: 486.8
click at [44, 12] on span "SỬA ĐƠN HÀNG" at bounding box center [53, 13] width 52 height 6
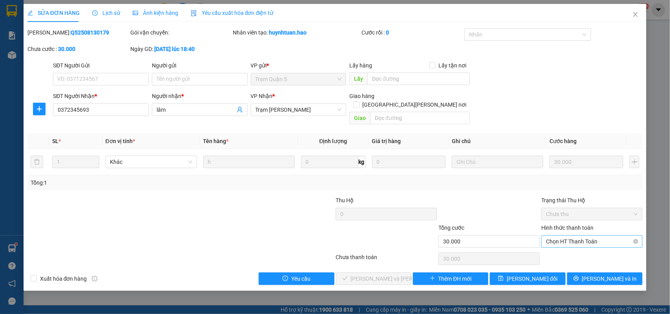
click at [558, 236] on span "Chọn HT Thanh Toán" at bounding box center [592, 242] width 92 height 12
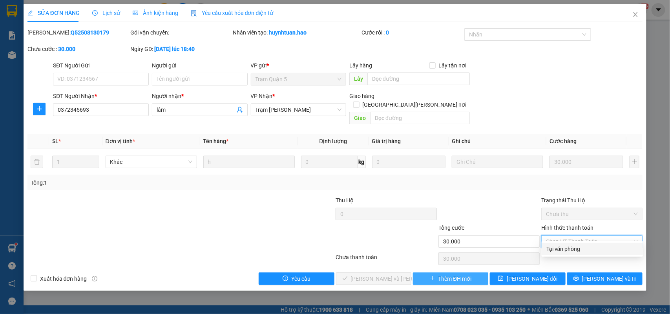
drag, startPoint x: 557, startPoint y: 245, endPoint x: 433, endPoint y: 270, distance: 127.1
click at [557, 246] on div "Tại văn phòng" at bounding box center [592, 249] width 92 height 9
type input "0"
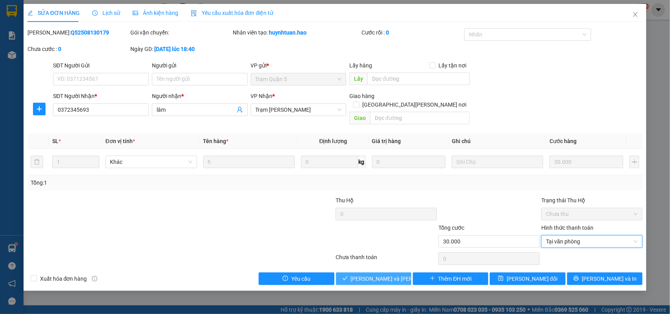
click at [384, 275] on span "[PERSON_NAME] và [PERSON_NAME] hàng" at bounding box center [404, 279] width 106 height 9
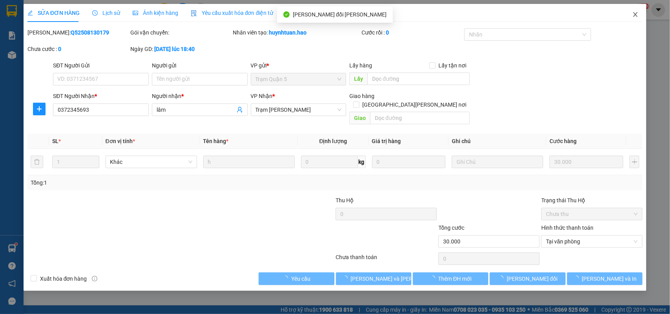
click at [637, 13] on icon "close" at bounding box center [635, 14] width 4 height 5
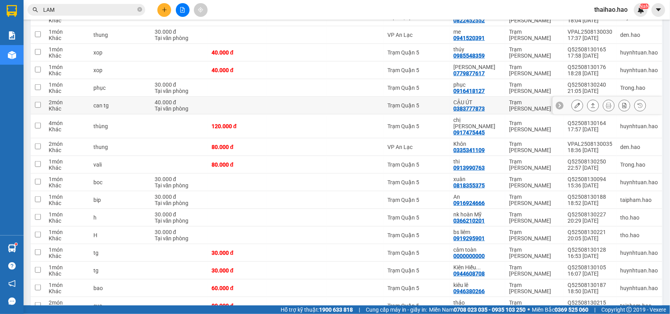
scroll to position [343, 0]
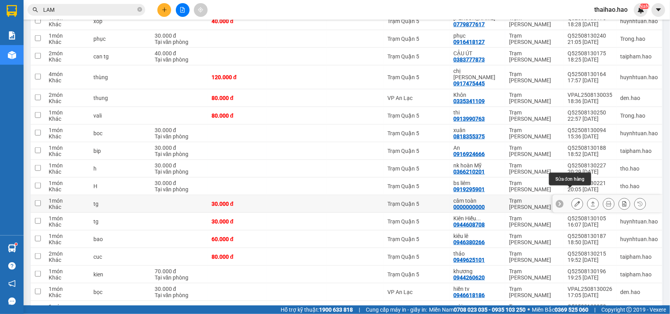
click at [574, 201] on icon at bounding box center [576, 203] width 5 height 5
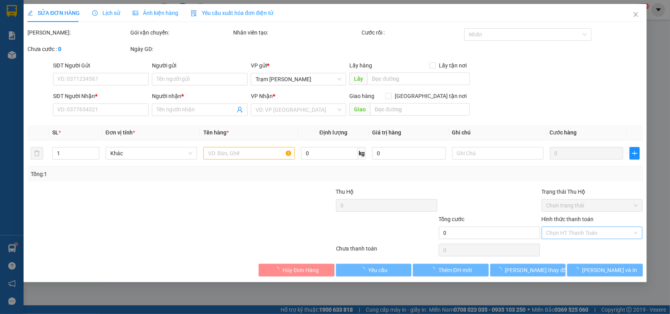
type input "0000000000"
type input "câm toàn"
type input "30.000"
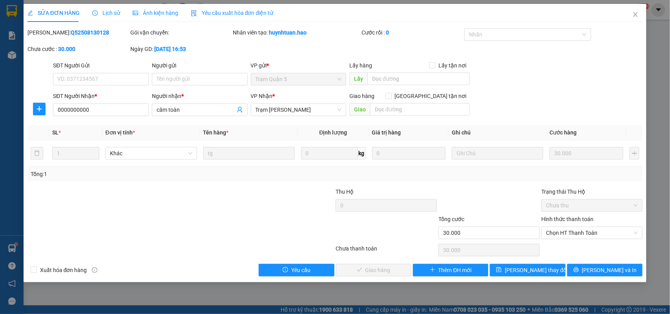
drag, startPoint x: 565, startPoint y: 247, endPoint x: 552, endPoint y: 245, distance: 12.7
click at [563, 247] on div "Chọn HT Thanh Toán" at bounding box center [591, 250] width 103 height 16
click at [554, 236] on span "Chọn HT Thanh Toán" at bounding box center [592, 233] width 92 height 12
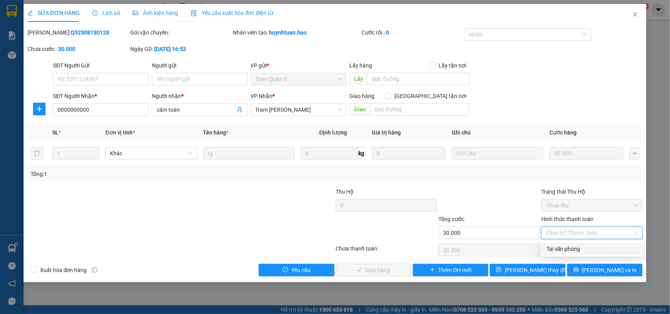
drag, startPoint x: 550, startPoint y: 250, endPoint x: 416, endPoint y: 260, distance: 134.1
click at [548, 250] on div "Tại văn phòng" at bounding box center [592, 249] width 92 height 9
type input "0"
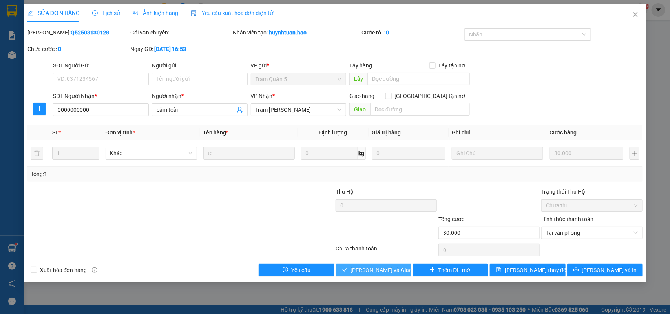
click at [391, 270] on span "[PERSON_NAME] và [PERSON_NAME] hàng" at bounding box center [388, 270] width 75 height 9
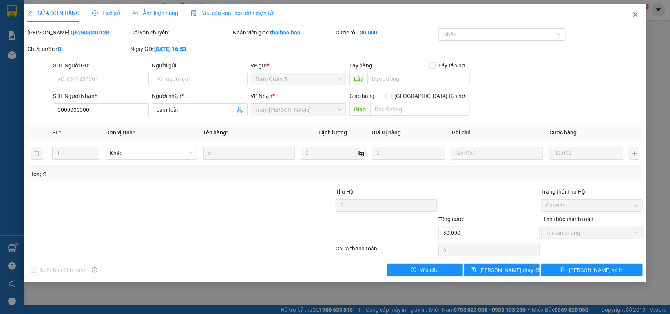
click at [633, 18] on span "Close" at bounding box center [635, 15] width 22 height 22
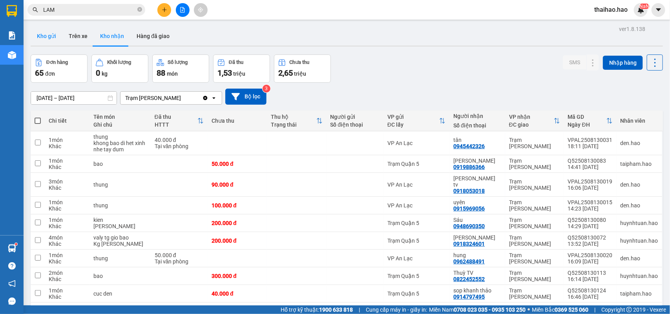
click at [48, 30] on button "Kho gửi" at bounding box center [47, 36] width 32 height 19
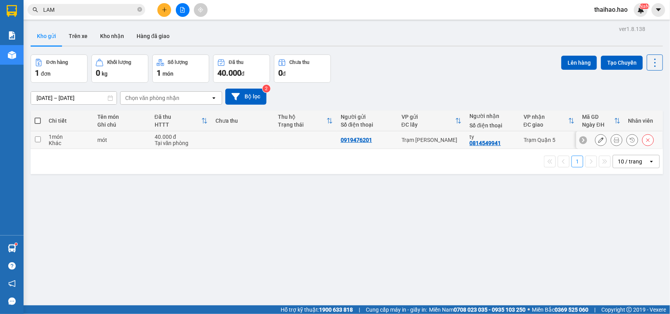
click at [614, 140] on icon at bounding box center [616, 139] width 5 height 5
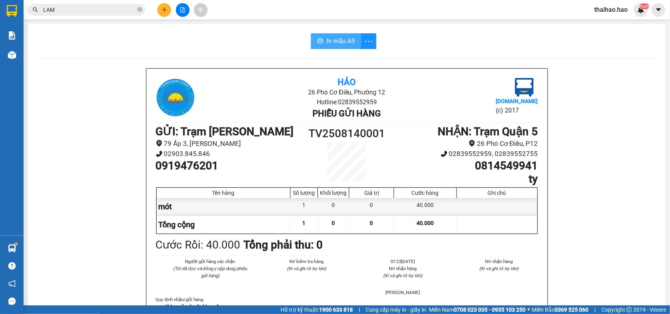
click at [335, 44] on span "In mẫu A5" at bounding box center [340, 41] width 28 height 10
click at [110, 10] on input "LAM" at bounding box center [89, 9] width 93 height 9
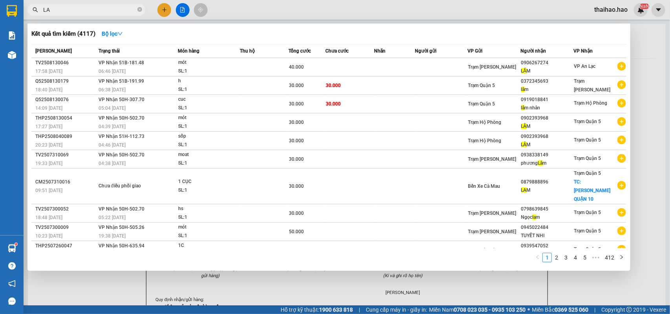
type input "L"
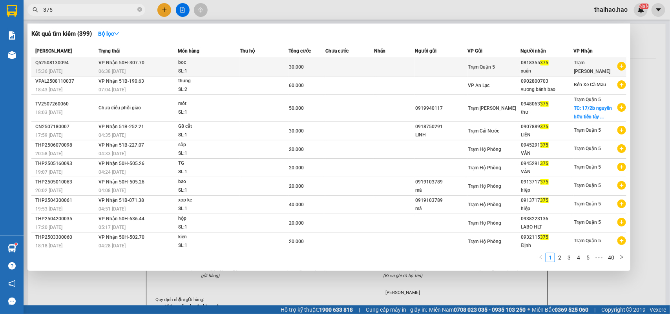
type input "375"
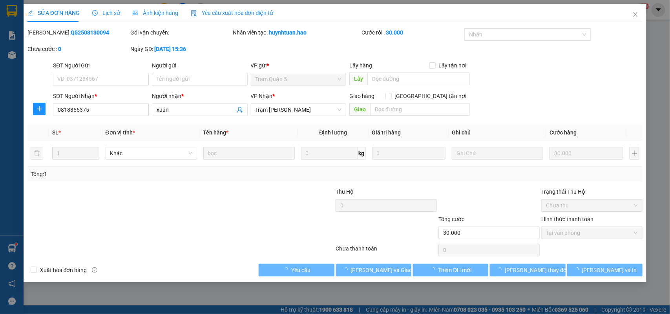
click at [104, 17] on div "Lịch sử" at bounding box center [106, 13] width 28 height 9
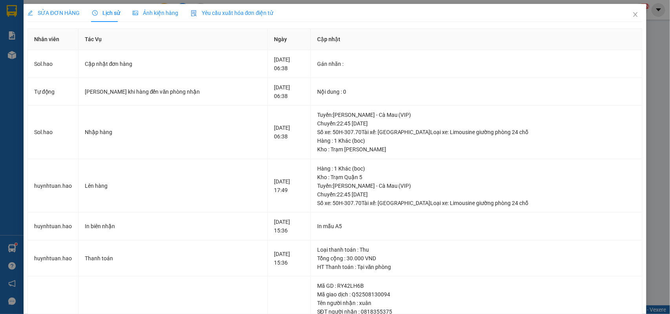
click at [165, 16] on span "Ảnh kiện hàng" at bounding box center [156, 13] width 46 height 6
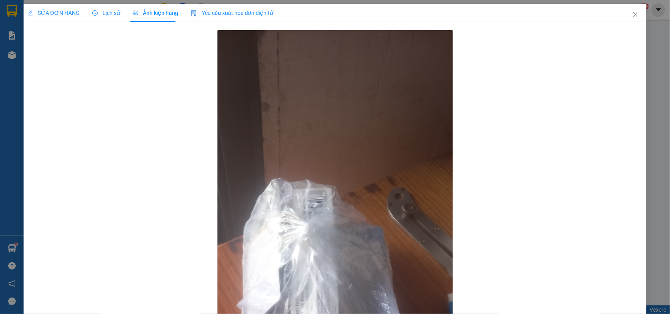
click at [63, 11] on span "SỬA ĐƠN HÀNG" at bounding box center [53, 13] width 52 height 6
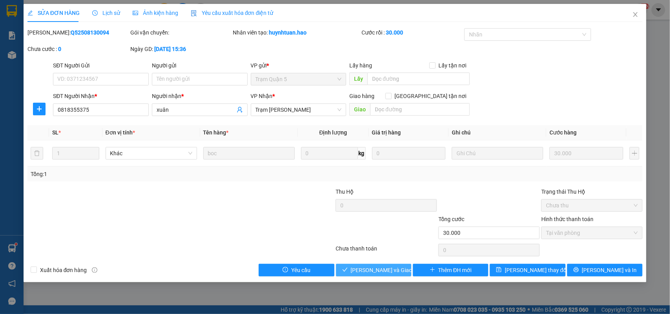
click at [369, 275] on button "[PERSON_NAME] và [PERSON_NAME] hàng" at bounding box center [373, 270] width 75 height 13
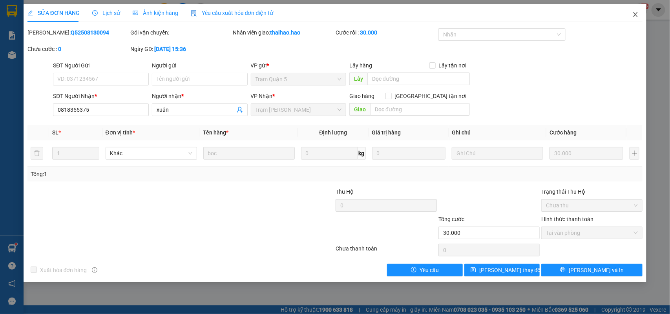
click at [636, 13] on icon "close" at bounding box center [635, 14] width 6 height 6
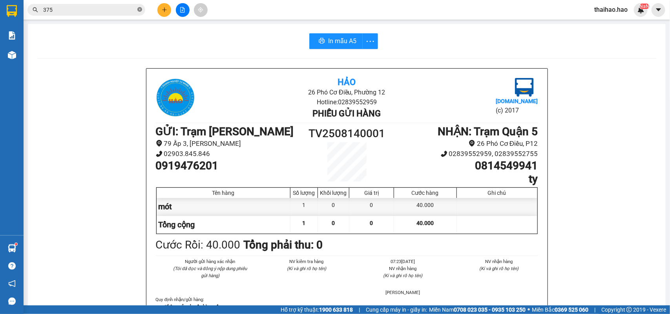
click at [138, 7] on icon "close-circle" at bounding box center [139, 9] width 5 height 5
click at [113, 9] on input "text" at bounding box center [89, 9] width 93 height 9
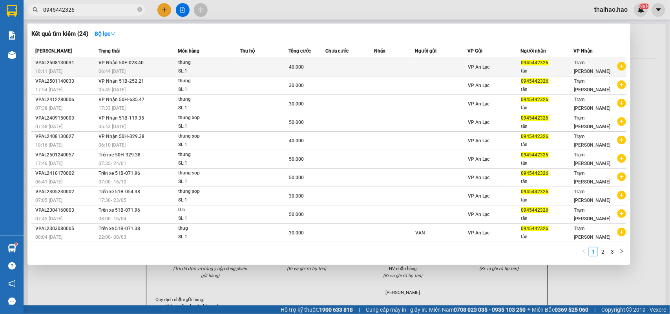
type input "0945442326"
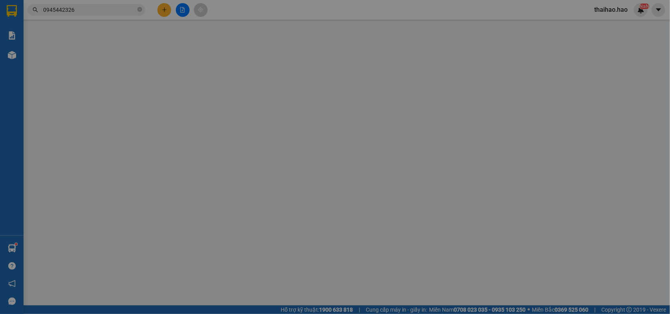
type input "0945442326"
type input "tân"
type input "40.000"
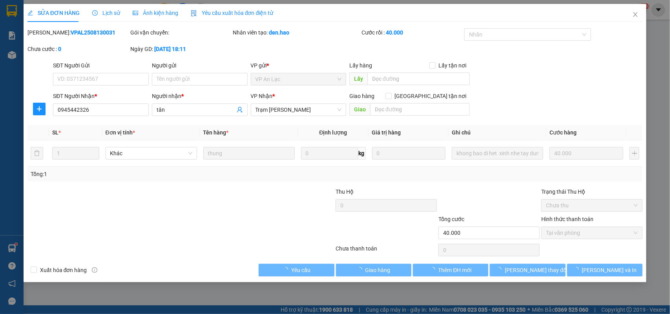
click at [112, 16] on span "Lịch sử" at bounding box center [106, 13] width 28 height 6
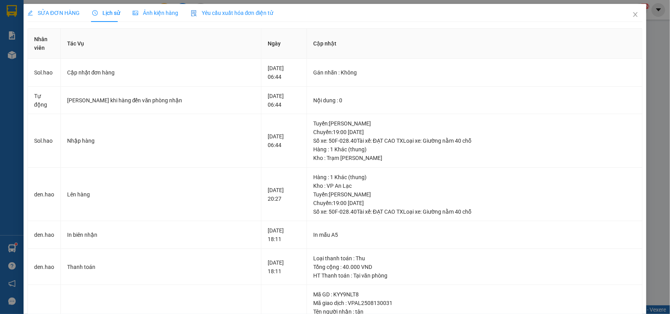
click at [164, 19] on div "Ảnh kiện hàng" at bounding box center [156, 13] width 46 height 18
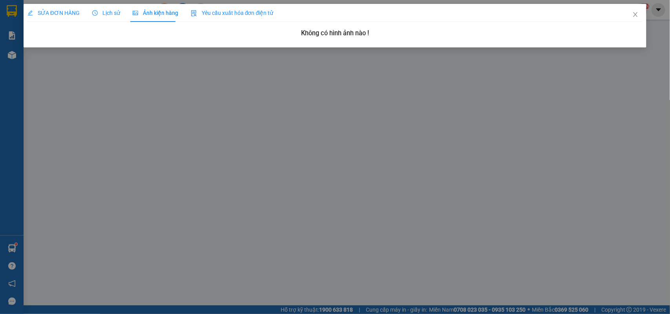
click at [74, 13] on span "SỬA ĐƠN HÀNG" at bounding box center [53, 13] width 52 height 6
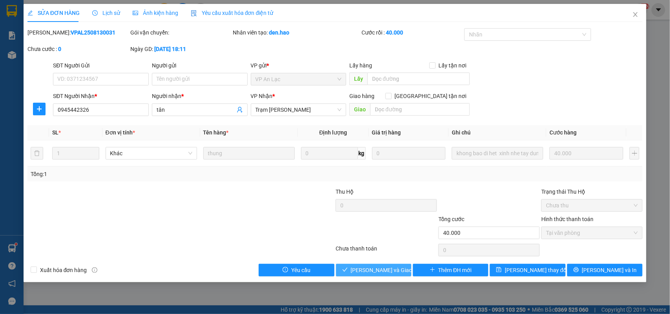
click at [344, 274] on button "[PERSON_NAME] và [PERSON_NAME] hàng" at bounding box center [373, 270] width 75 height 13
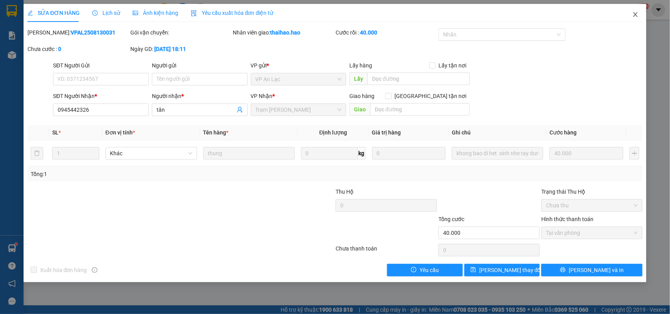
click at [633, 11] on icon "close" at bounding box center [635, 14] width 6 height 6
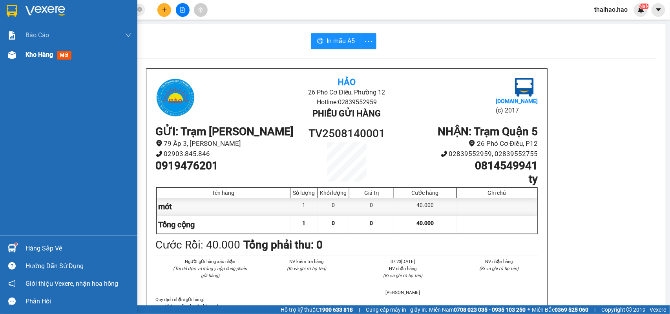
drag, startPoint x: 44, startPoint y: 47, endPoint x: 43, endPoint y: 57, distance: 9.8
click at [44, 54] on div "Kho hàng mới" at bounding box center [79, 55] width 106 height 20
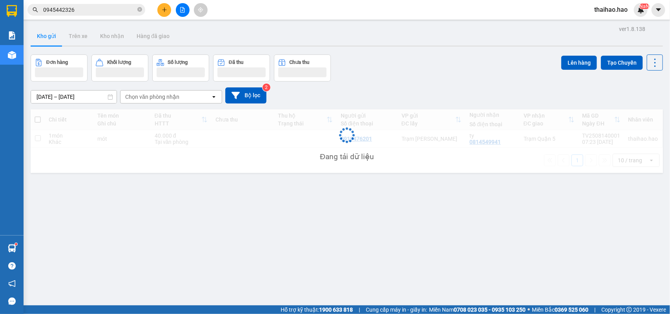
click at [43, 57] on button "Đơn hàng" at bounding box center [59, 68] width 57 height 27
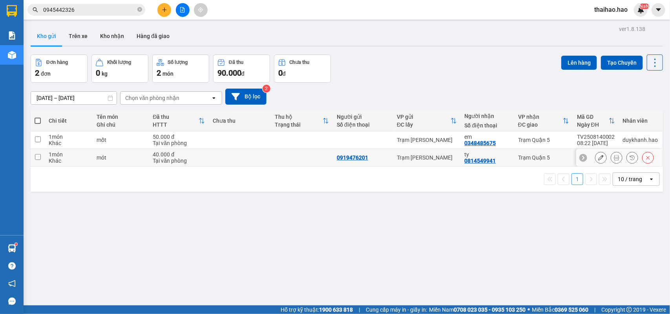
click at [611, 161] on button at bounding box center [616, 158] width 11 height 14
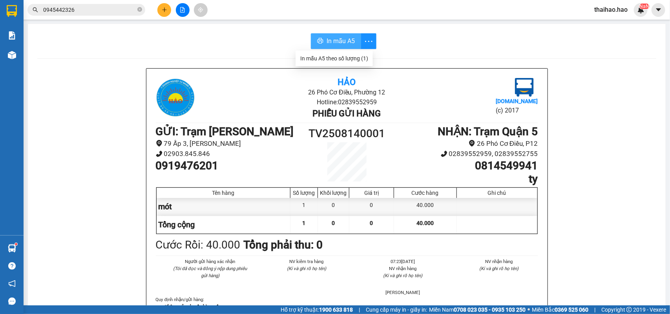
click at [347, 42] on span "In mẫu A5" at bounding box center [340, 41] width 28 height 10
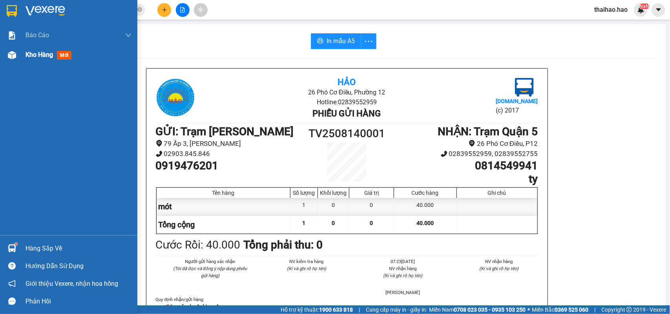
click at [14, 57] on img at bounding box center [12, 55] width 8 height 8
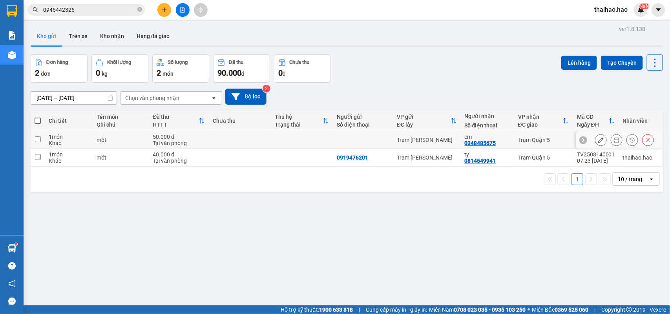
click at [611, 145] on button at bounding box center [616, 140] width 11 height 14
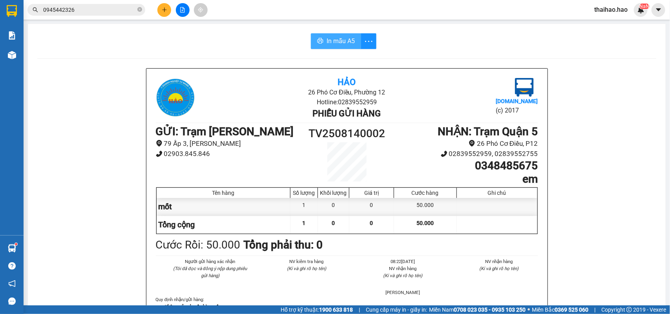
click at [349, 35] on button "In mẫu A5" at bounding box center [336, 41] width 50 height 16
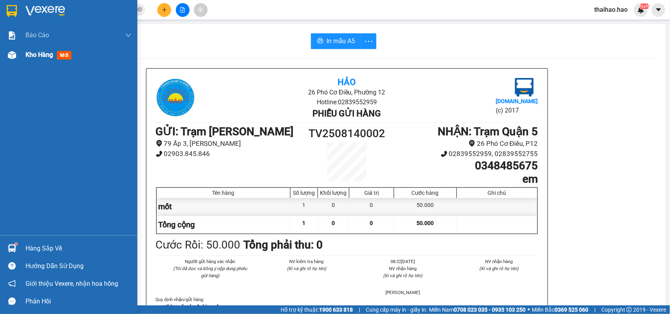
click at [21, 56] on div "Kho hàng mới" at bounding box center [68, 55] width 137 height 20
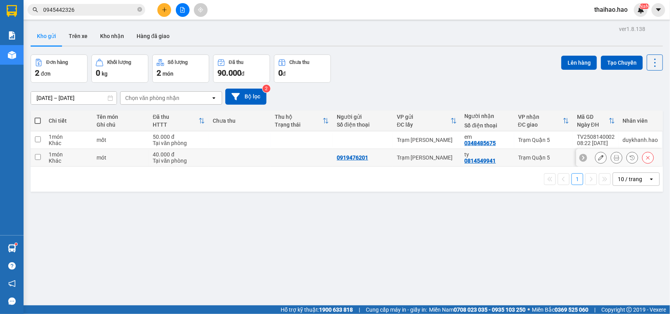
click at [614, 158] on icon at bounding box center [616, 157] width 5 height 5
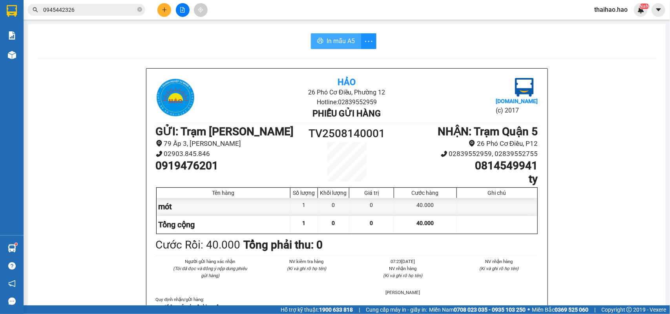
click at [333, 42] on span "In mẫu A5" at bounding box center [340, 41] width 28 height 10
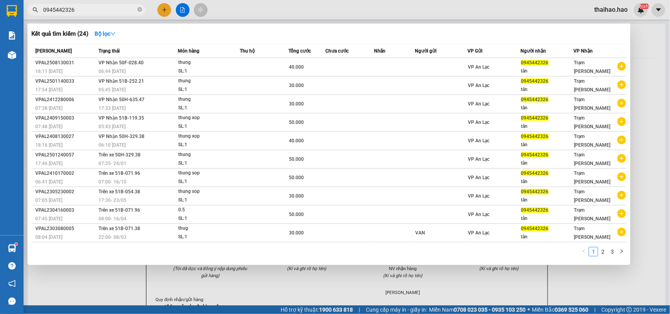
click at [89, 5] on input "0945442326" at bounding box center [89, 9] width 93 height 9
type input "0"
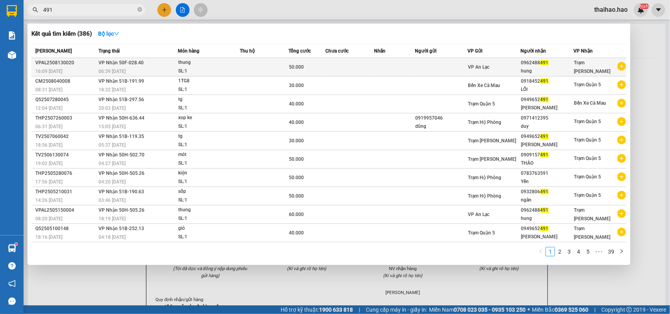
type input "491"
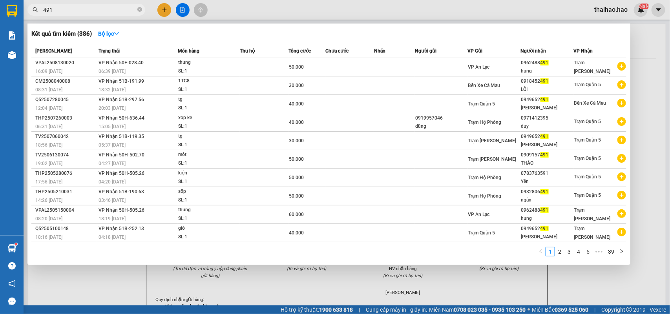
click at [399, 65] on td at bounding box center [394, 67] width 41 height 18
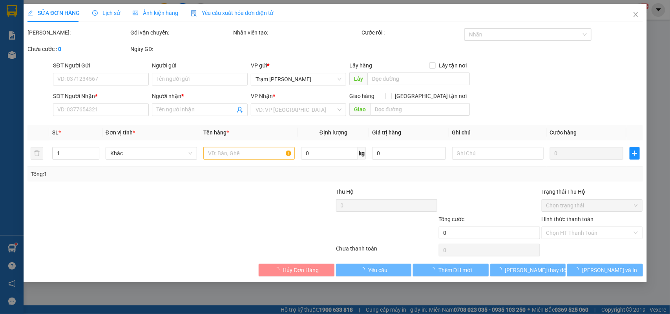
type input "0962488491"
type input "hung"
type input "50.000"
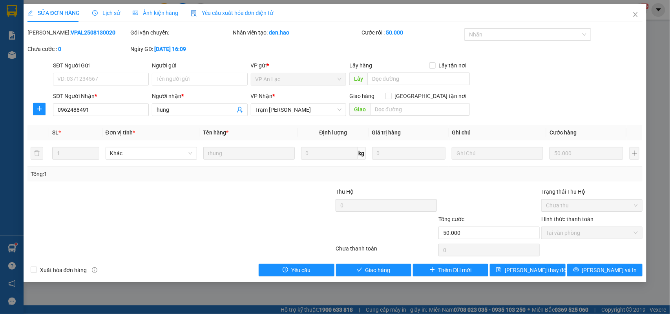
click at [114, 16] on div "Lịch sử" at bounding box center [106, 13] width 28 height 9
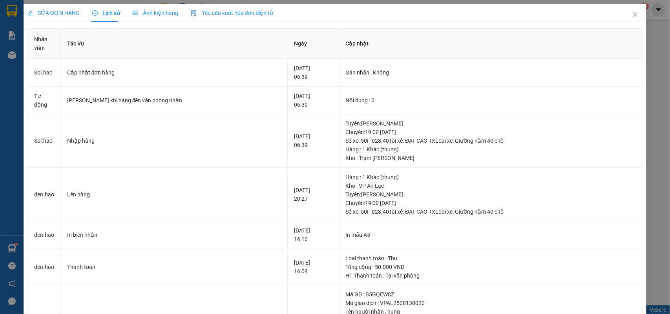
click at [145, 16] on span "Ảnh kiện hàng" at bounding box center [156, 13] width 46 height 6
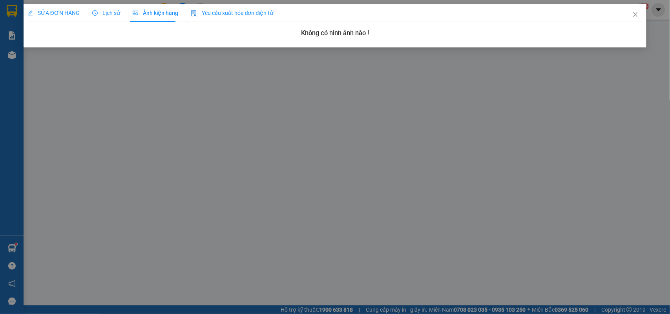
click at [65, 12] on span "SỬA ĐƠN HÀNG" at bounding box center [53, 13] width 52 height 6
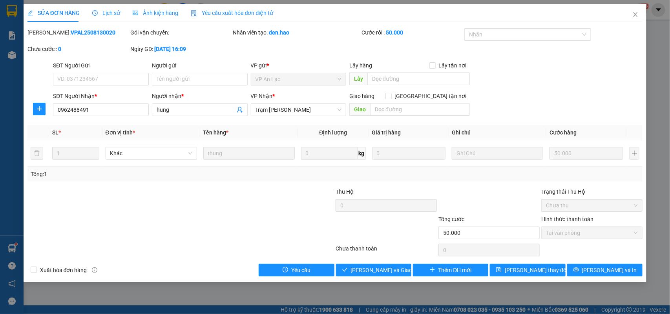
click at [377, 260] on div "Total Paid Fee 50.000 Total UnPaid Fee 0 Cash Collection Total Fee Mã ĐH: VPAL2…" at bounding box center [334, 152] width 615 height 248
click at [378, 265] on button "[PERSON_NAME] và [PERSON_NAME] hàng" at bounding box center [373, 270] width 75 height 13
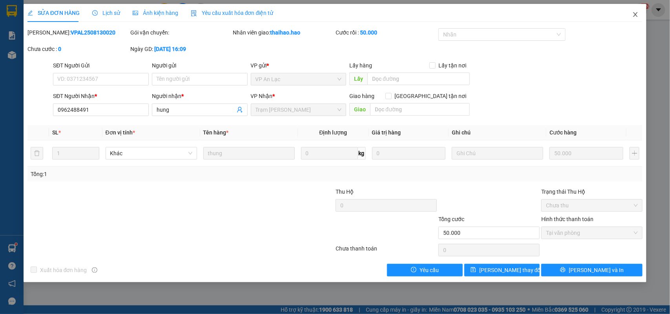
click at [634, 15] on icon "close" at bounding box center [635, 14] width 6 height 6
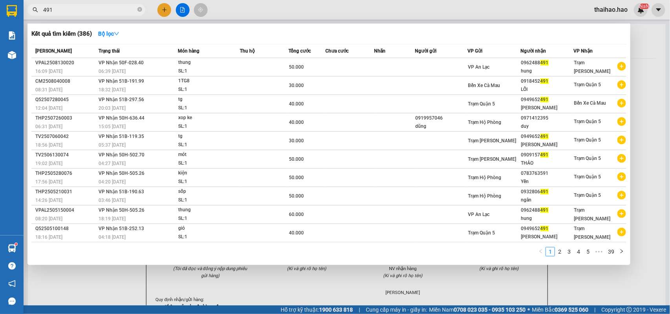
click at [124, 9] on input "491" at bounding box center [89, 9] width 93 height 9
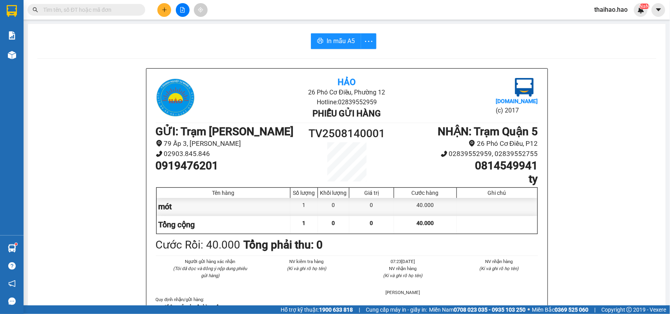
click at [108, 10] on input "text" at bounding box center [89, 9] width 93 height 9
click at [102, 19] on div "Kết quả tìm kiếm ( 386 ) Bộ lọc Mã ĐH Trạng thái Món hàng Thu hộ Tổng cước Chưa…" at bounding box center [335, 10] width 670 height 20
click at [103, 14] on span at bounding box center [86, 10] width 118 height 12
click at [112, 11] on input "text" at bounding box center [89, 9] width 93 height 9
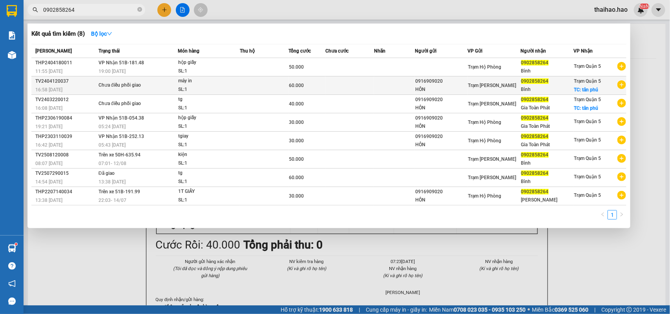
type input "0902858264"
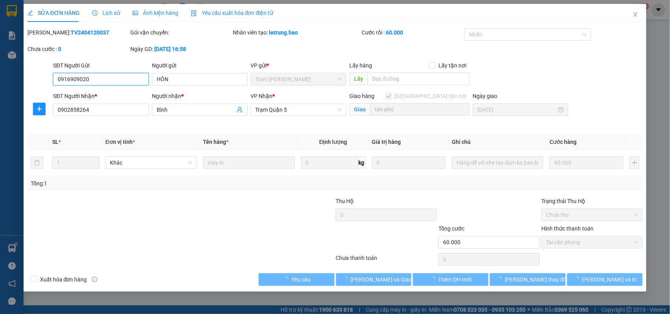
click at [111, 17] on div "Lịch sử" at bounding box center [106, 13] width 28 height 9
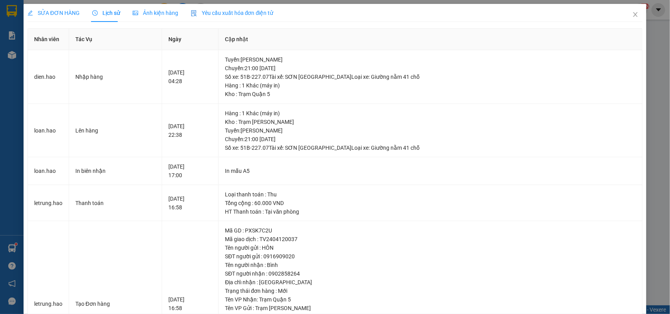
click at [173, 16] on span "Ảnh kiện hàng" at bounding box center [156, 13] width 46 height 6
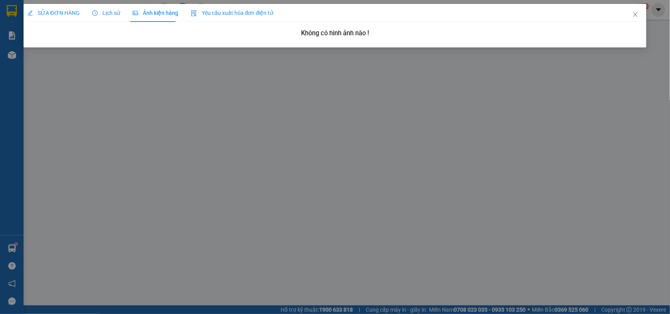
click at [118, 11] on div "Lịch sử" at bounding box center [106, 13] width 28 height 9
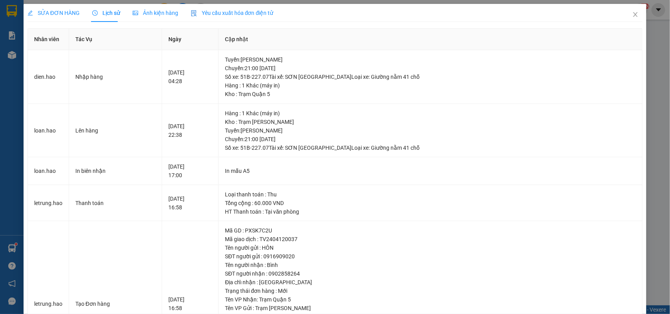
click at [60, 10] on span "SỬA ĐƠN HÀNG" at bounding box center [53, 13] width 52 height 6
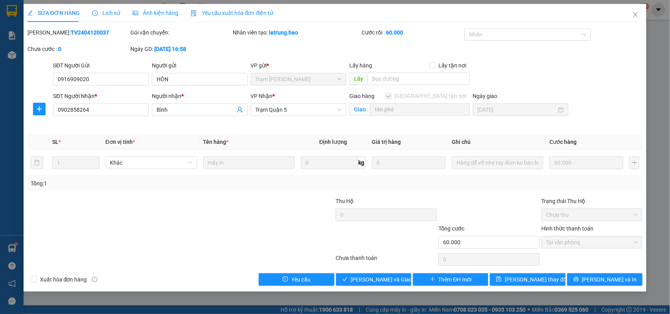
click at [146, 16] on span "Ảnh kiện hàng" at bounding box center [156, 13] width 46 height 6
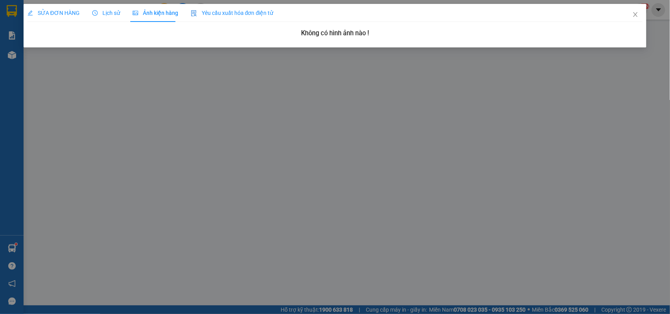
click at [73, 16] on span "SỬA ĐƠN HÀNG" at bounding box center [53, 13] width 52 height 6
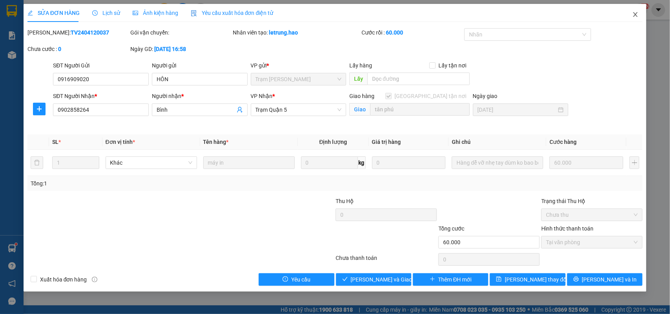
click at [638, 14] on icon "close" at bounding box center [635, 14] width 6 height 6
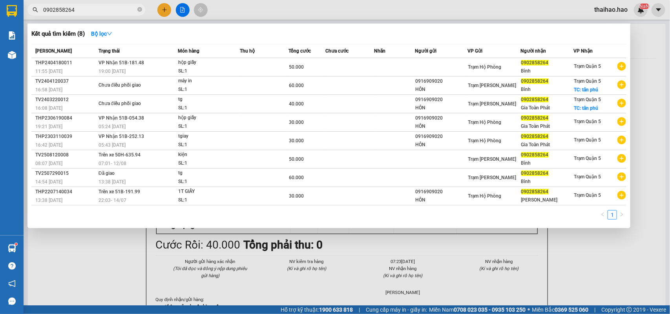
click at [107, 13] on input "0902858264" at bounding box center [89, 9] width 93 height 9
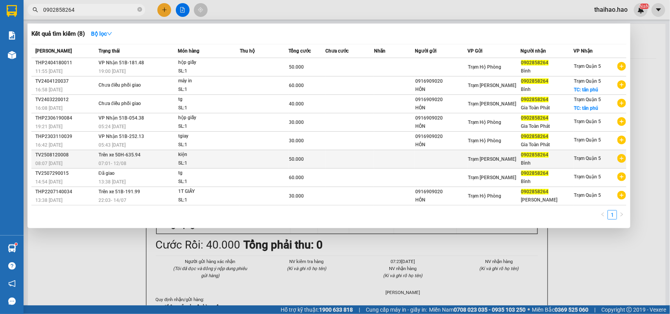
click at [299, 164] on td "50.000" at bounding box center [306, 159] width 36 height 18
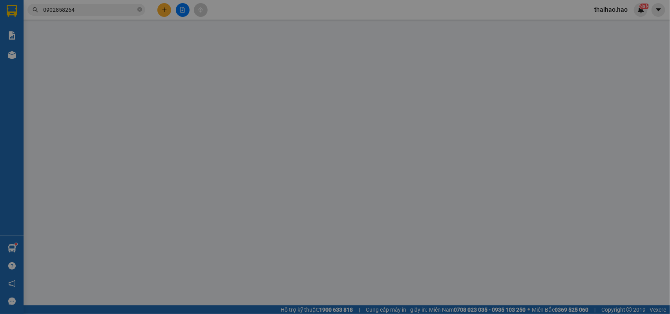
type input "0902858264"
type input "Bình"
type input "50.000"
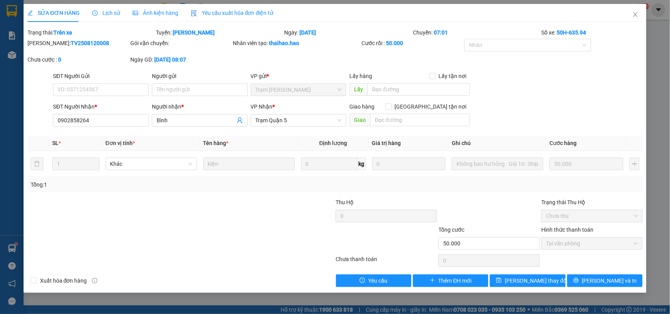
click at [163, 8] on div "Ảnh kiện hàng" at bounding box center [156, 13] width 46 height 18
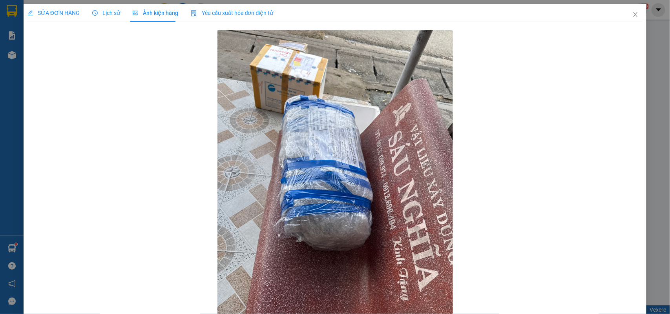
click at [62, 13] on span "SỬA ĐƠN HÀNG" at bounding box center [53, 13] width 52 height 6
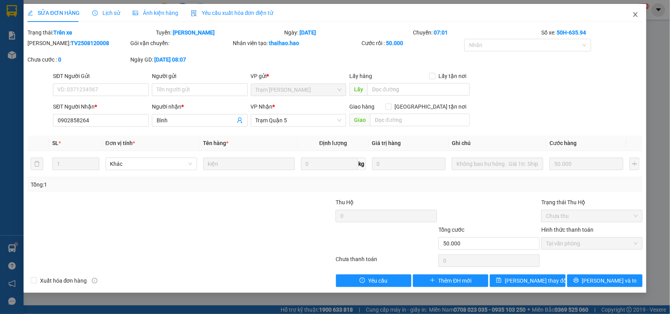
click at [634, 11] on icon "close" at bounding box center [635, 14] width 6 height 6
